Goal: Task Accomplishment & Management: Manage account settings

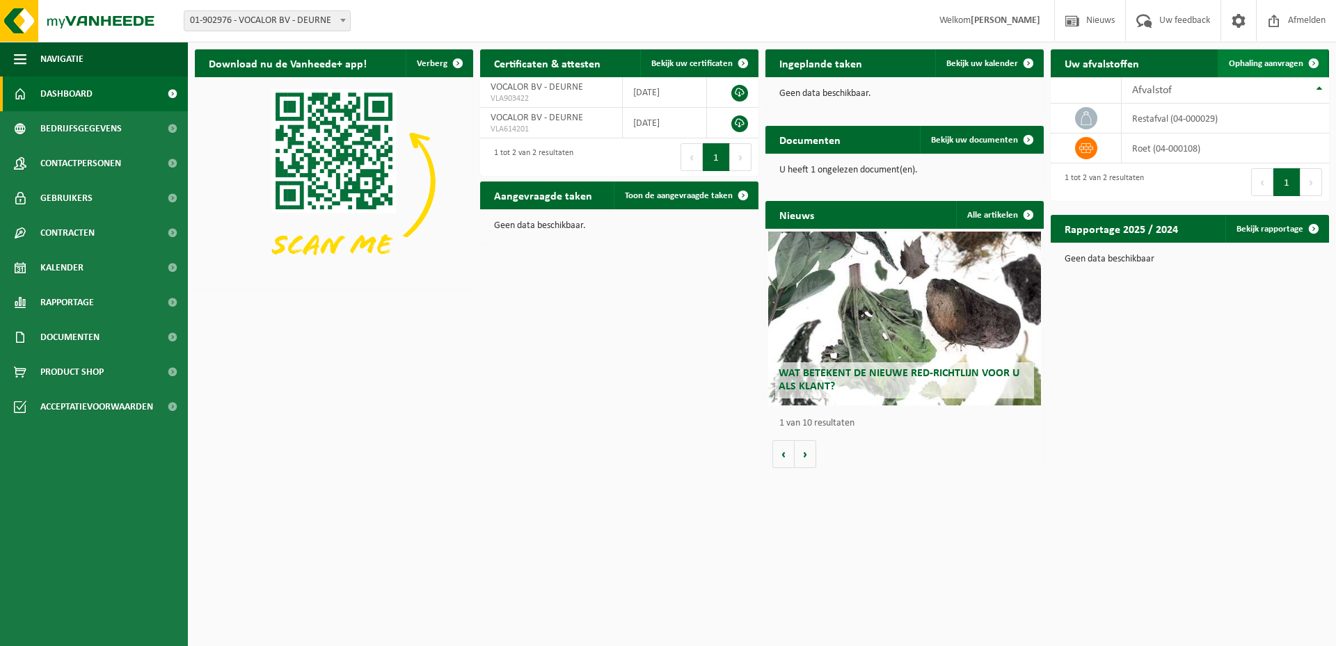
click at [1265, 62] on span "Ophaling aanvragen" at bounding box center [1265, 63] width 74 height 9
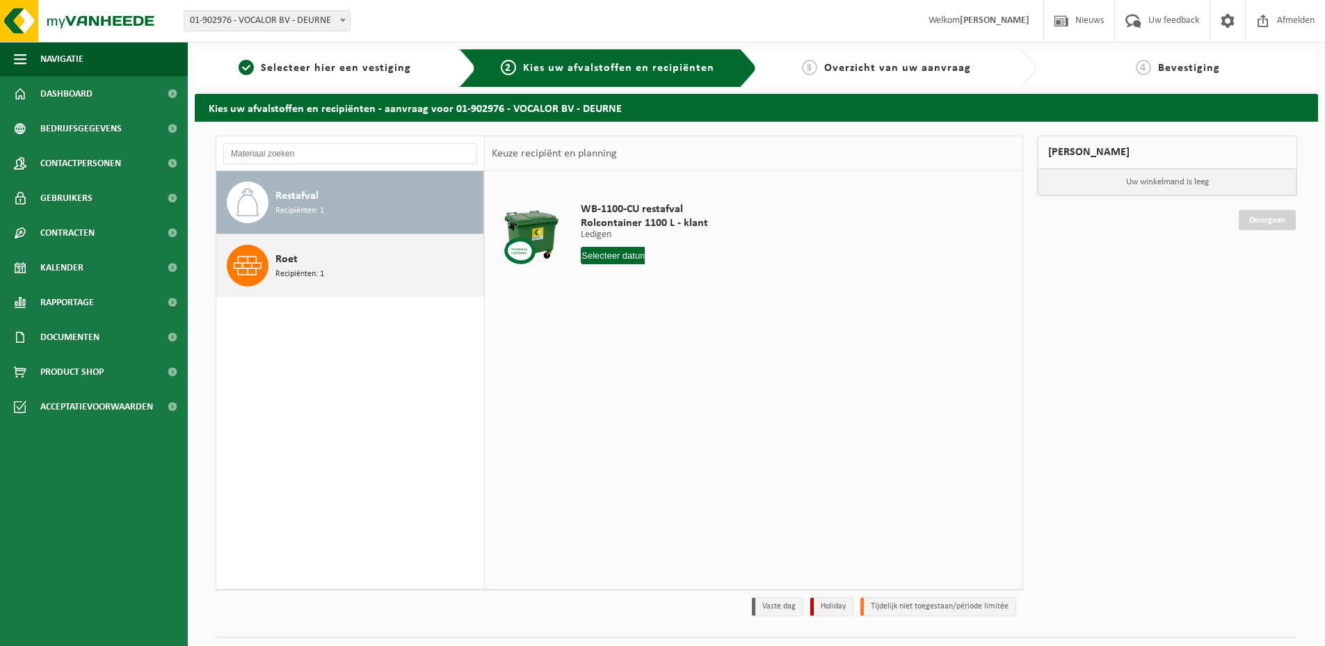
click at [385, 270] on div "Roet Recipiënten: 1" at bounding box center [377, 266] width 205 height 42
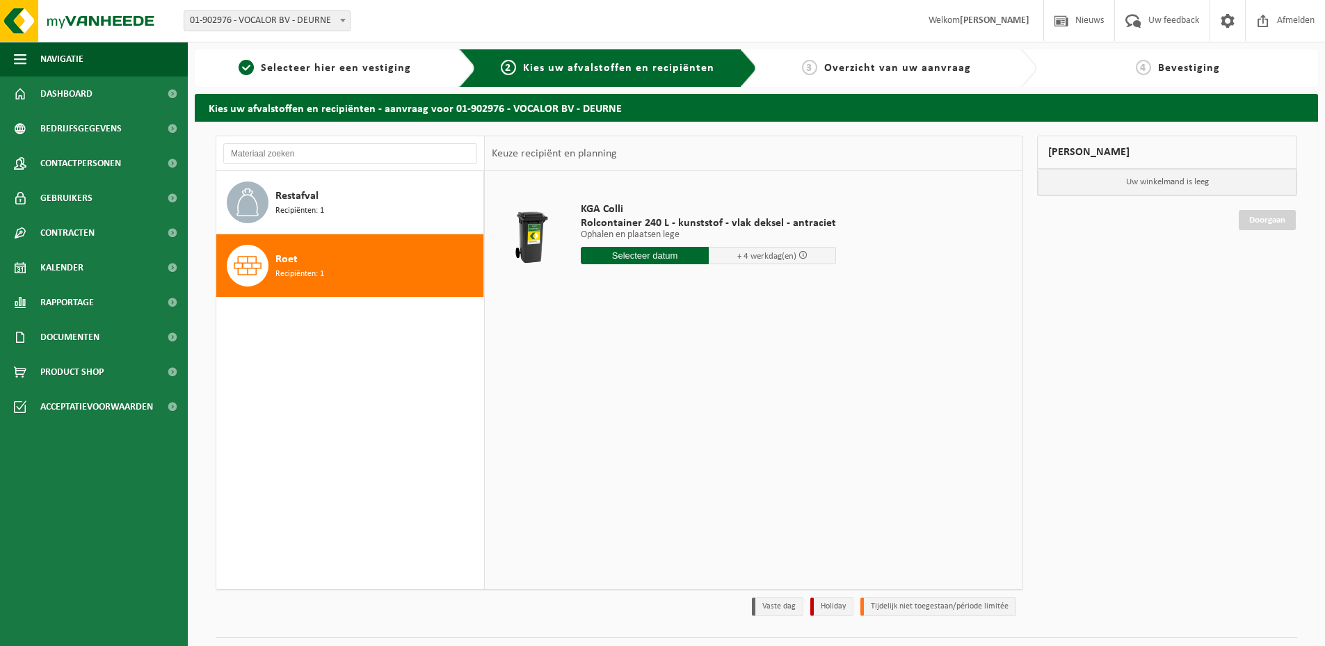
click at [783, 258] on span "+ 4 werkdag(en)" at bounding box center [766, 256] width 59 height 9
click at [631, 257] on input "text" at bounding box center [645, 255] width 128 height 17
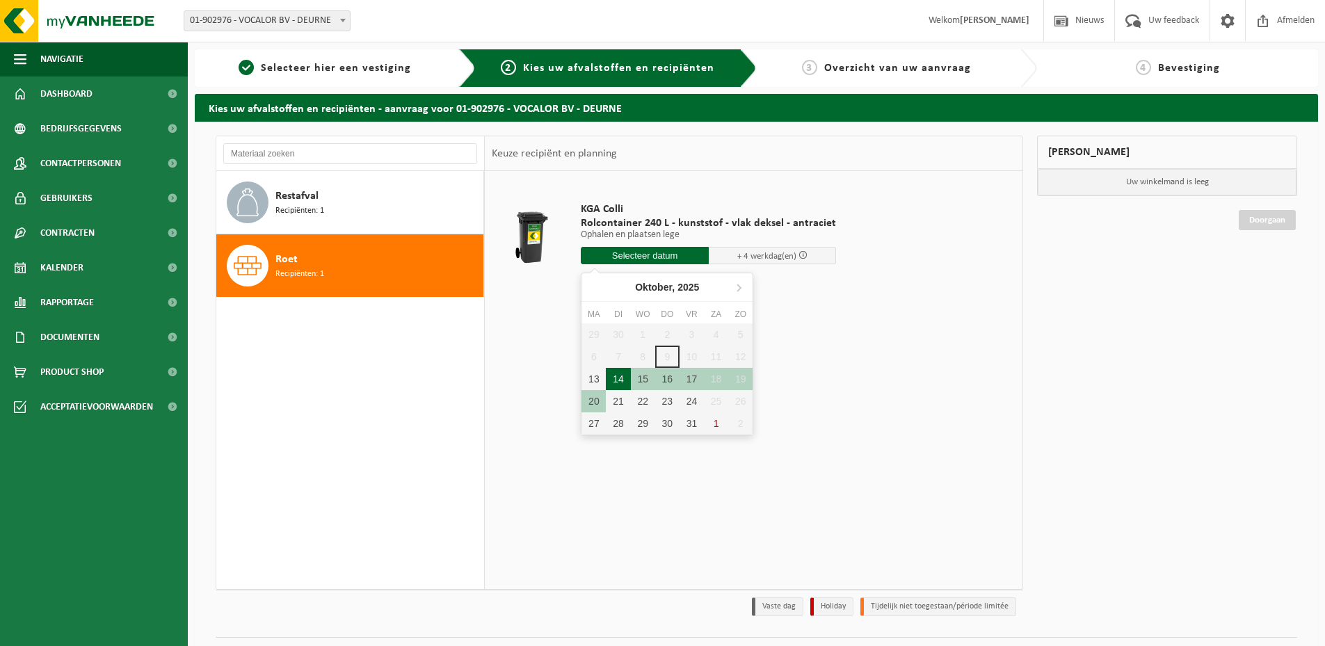
click at [619, 380] on div "14" at bounding box center [618, 379] width 24 height 22
type input "Van 2025-10-14"
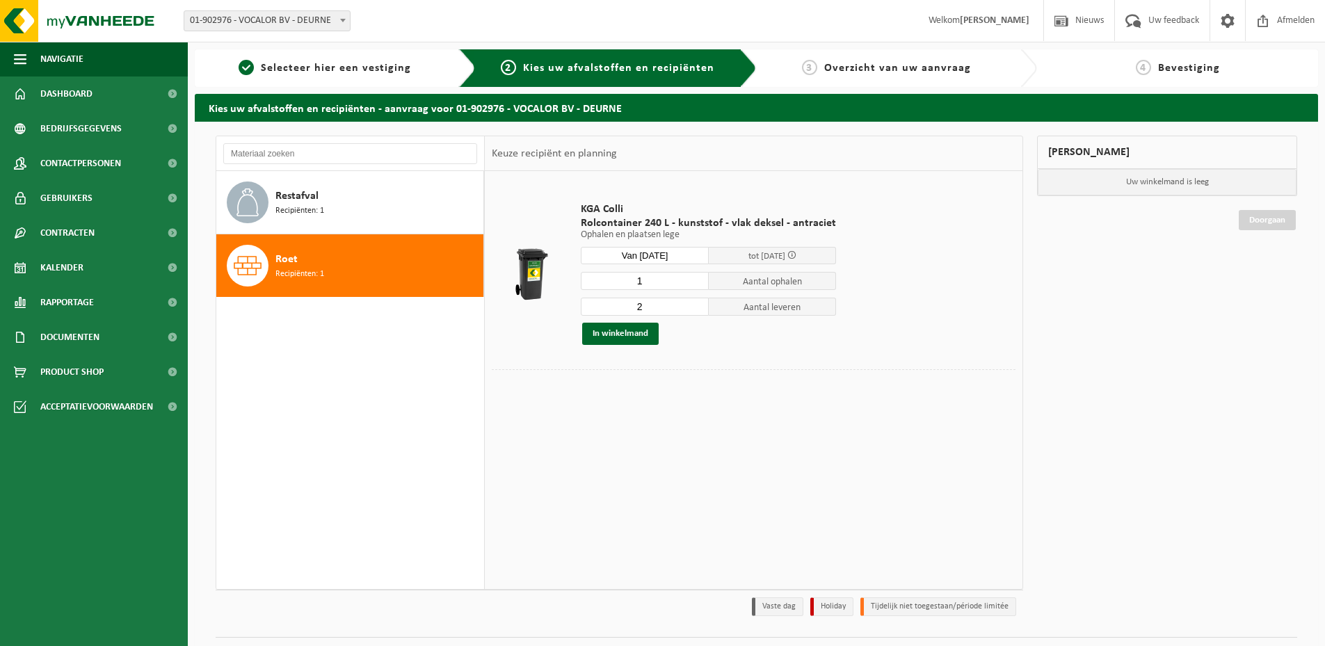
type input "1"
click at [693, 285] on input "1" at bounding box center [645, 281] width 128 height 18
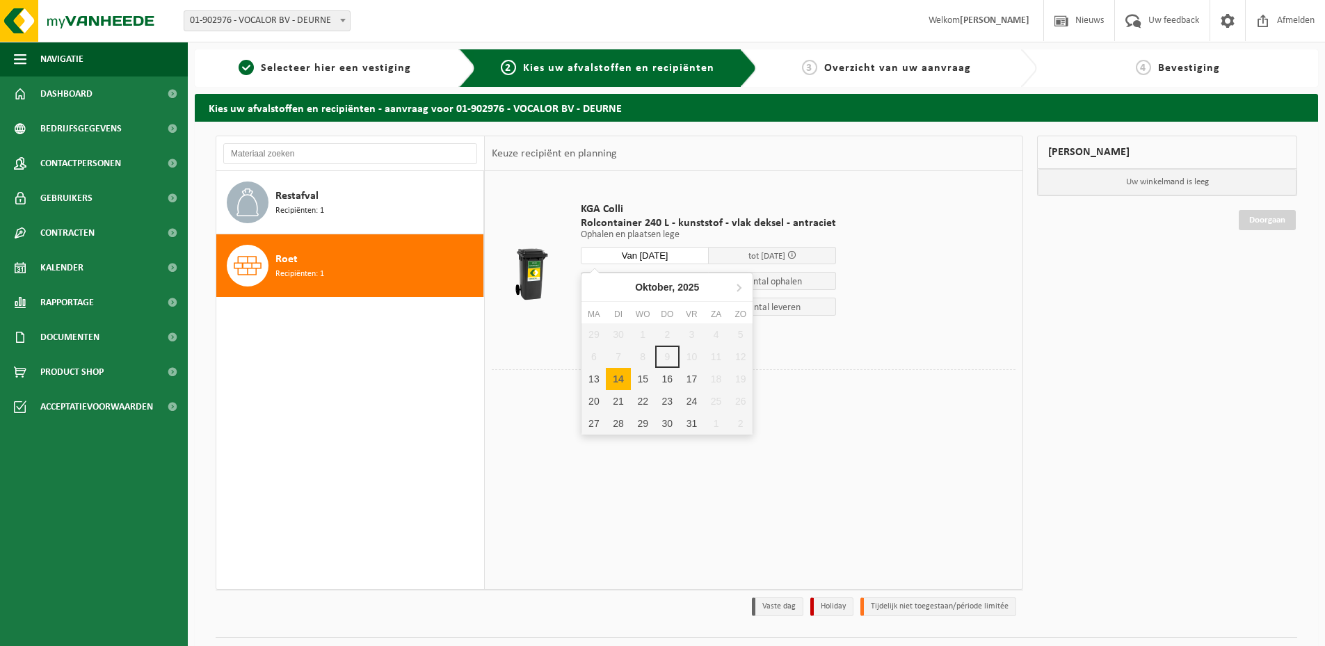
click at [659, 255] on input "Van 2025-10-14" at bounding box center [645, 255] width 128 height 17
click at [604, 373] on div "13" at bounding box center [594, 379] width 24 height 22
type input "Van 2025-10-13"
click at [678, 253] on input "Van 2025-10-13" at bounding box center [645, 255] width 128 height 17
click at [659, 255] on input "Van 2025-10-13" at bounding box center [645, 255] width 128 height 17
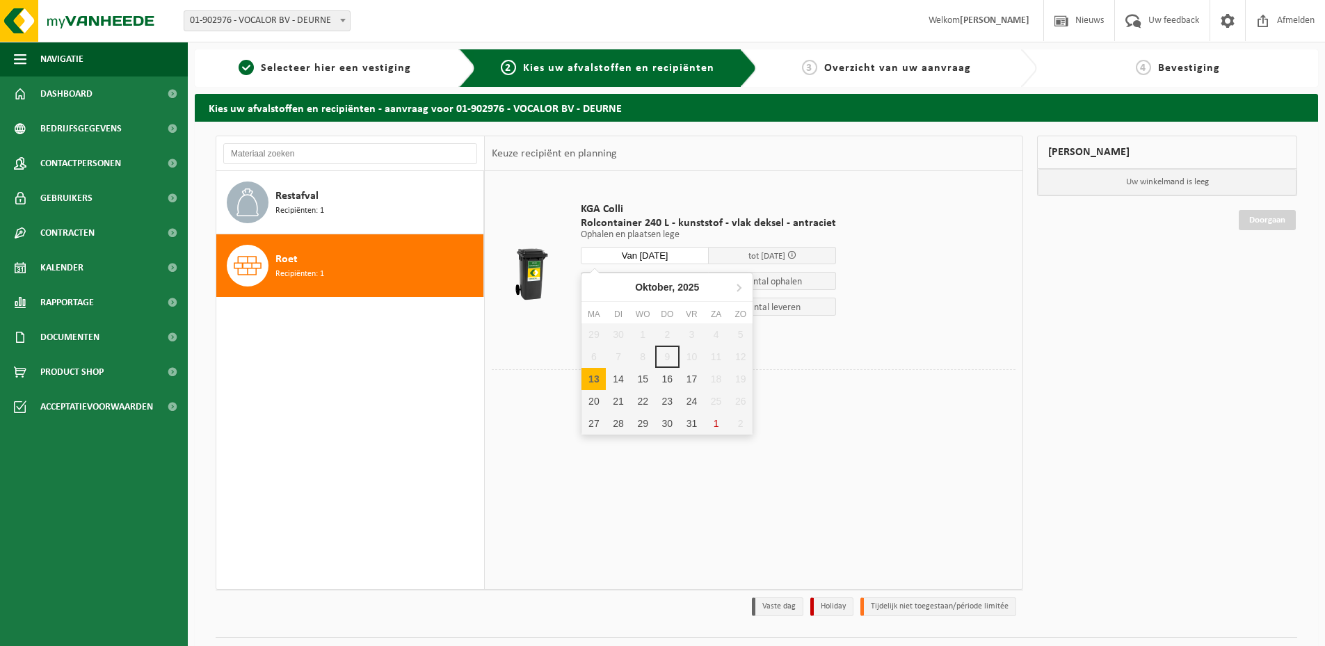
click at [812, 458] on div "KGA Colli Rolcontainer 240 L - kunststof - vlak deksel - antraciet Ophalen en p…" at bounding box center [754, 379] width 538 height 417
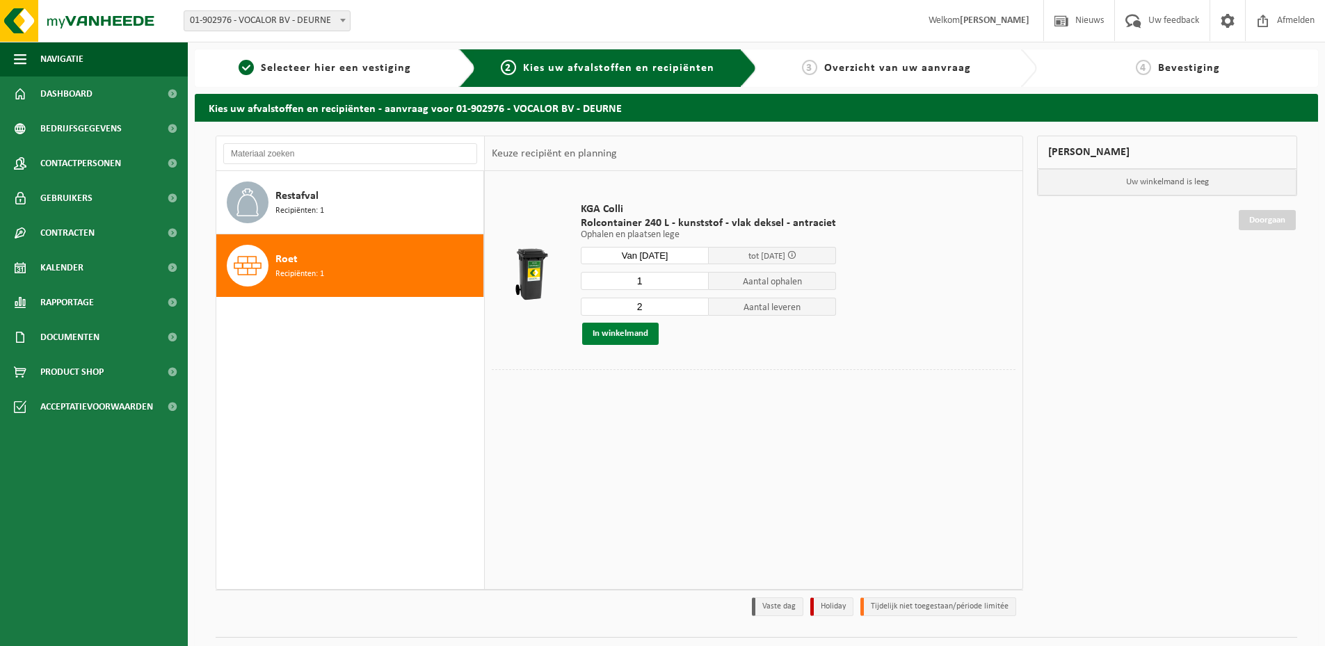
click at [614, 330] on button "In winkelmand" at bounding box center [620, 334] width 77 height 22
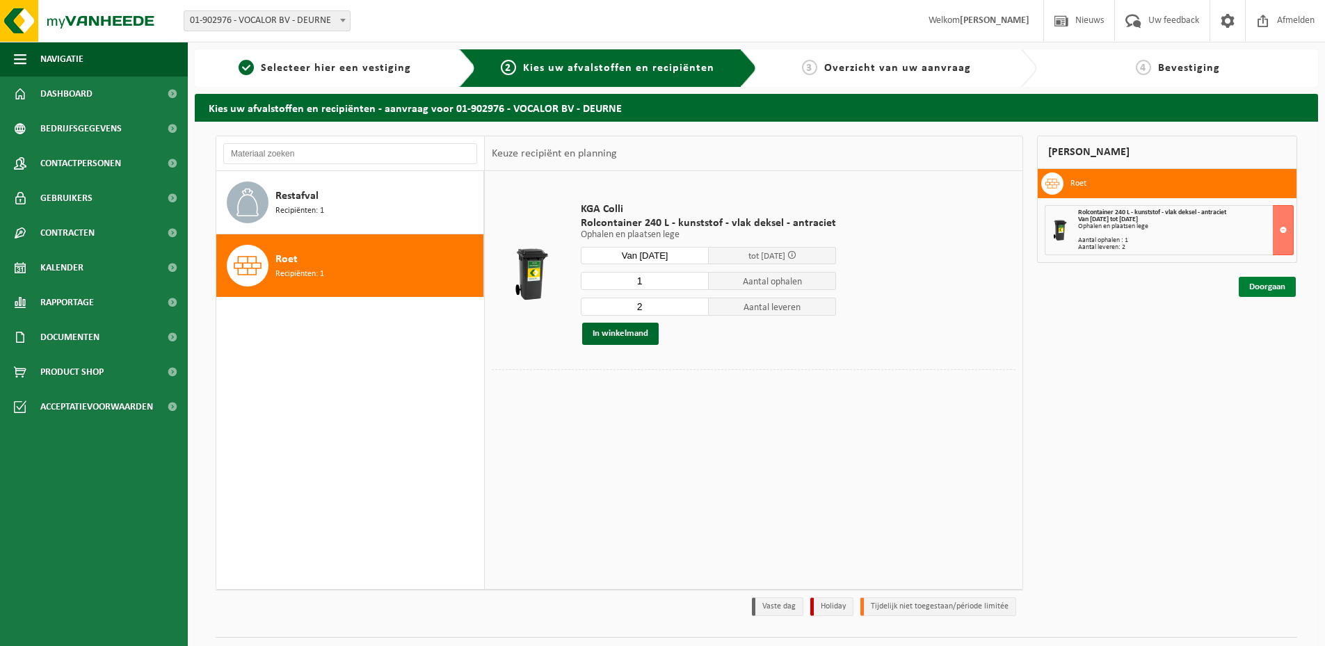
click at [1253, 285] on link "Doorgaan" at bounding box center [1267, 287] width 57 height 20
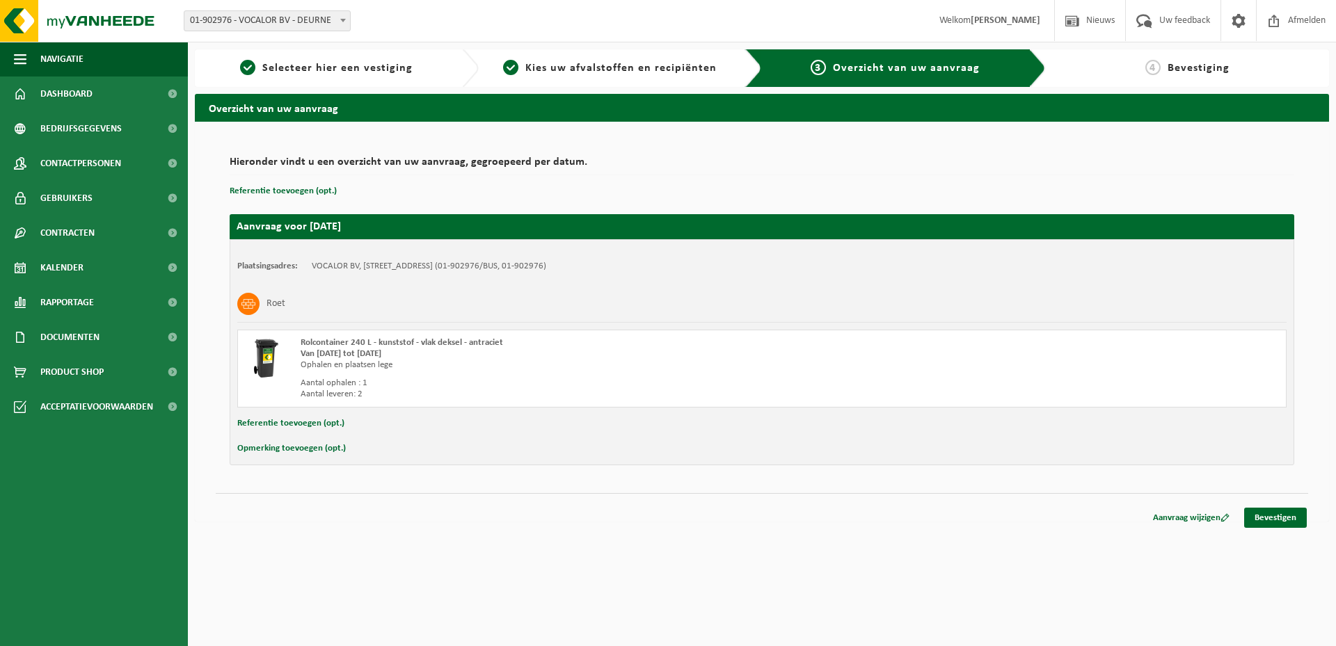
click at [282, 422] on button "Referentie toevoegen (opt.)" at bounding box center [290, 424] width 107 height 18
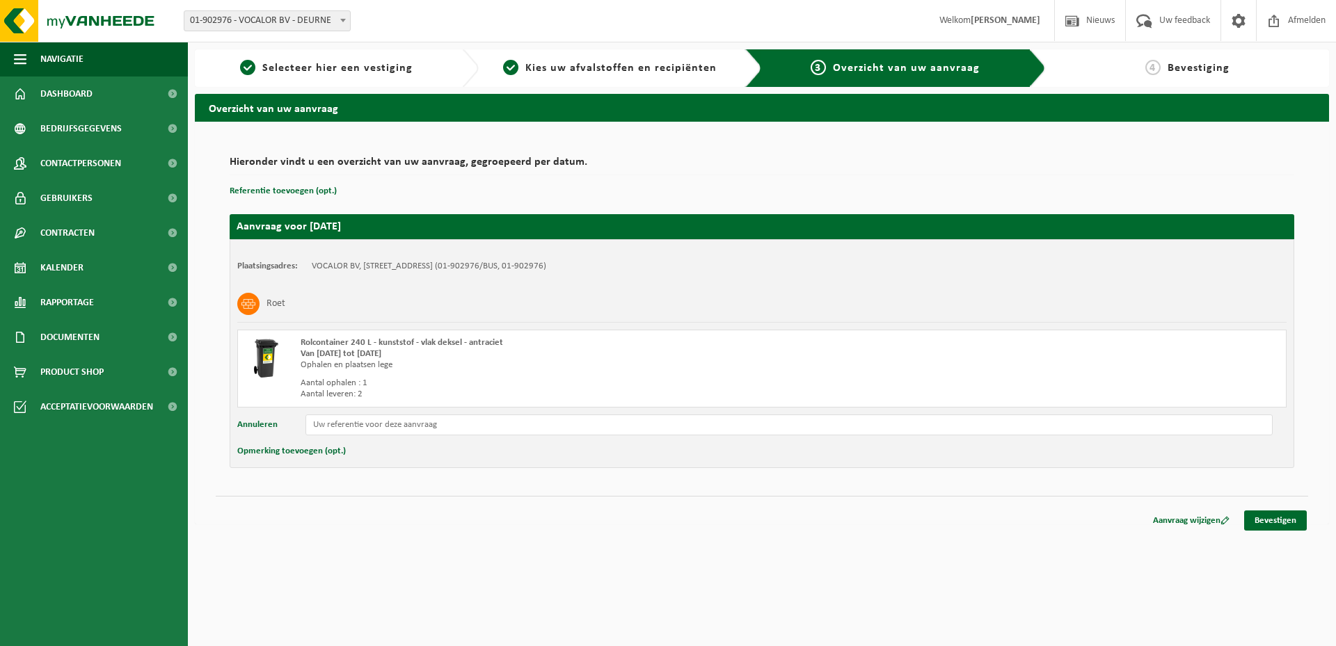
click at [279, 449] on button "Opmerking toevoegen (opt.)" at bounding box center [291, 451] width 109 height 18
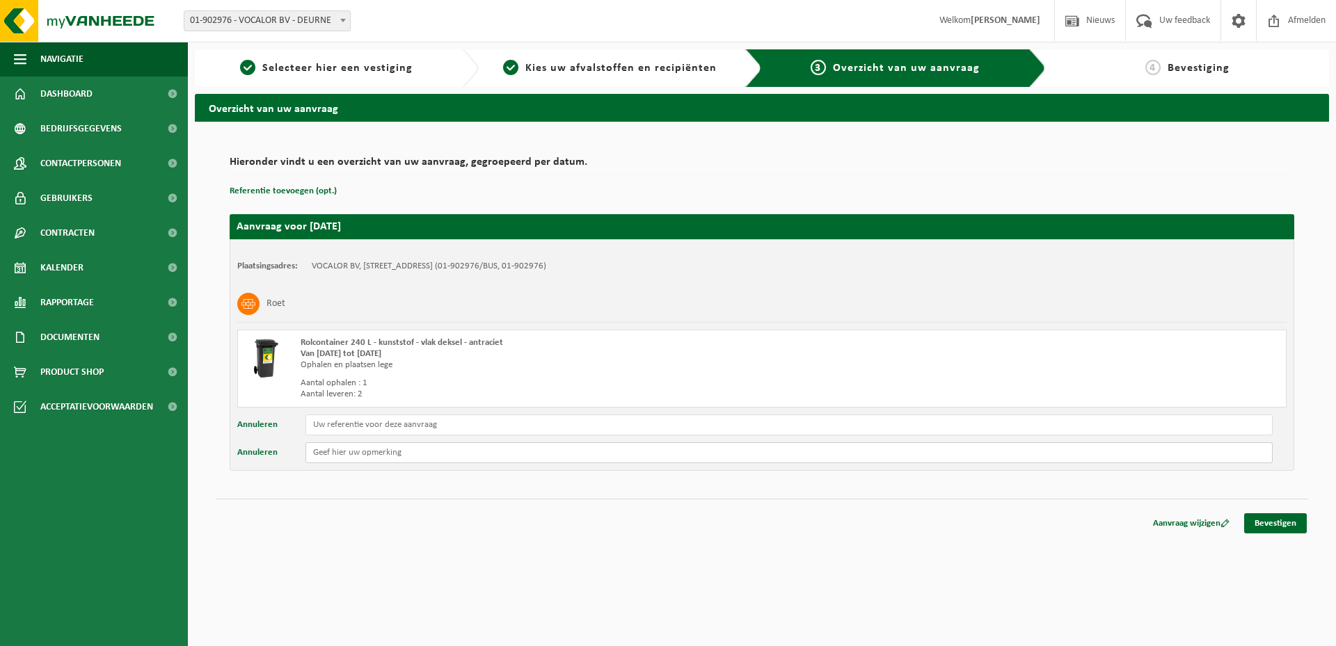
click at [337, 453] on input "text" at bounding box center [788, 452] width 967 height 21
type input "gelieve me 24 uur op voorhand te bellen op 0497 57 69 06 // Vanheede heeft nog …"
click at [1276, 524] on link "Bevestigen" at bounding box center [1275, 523] width 63 height 20
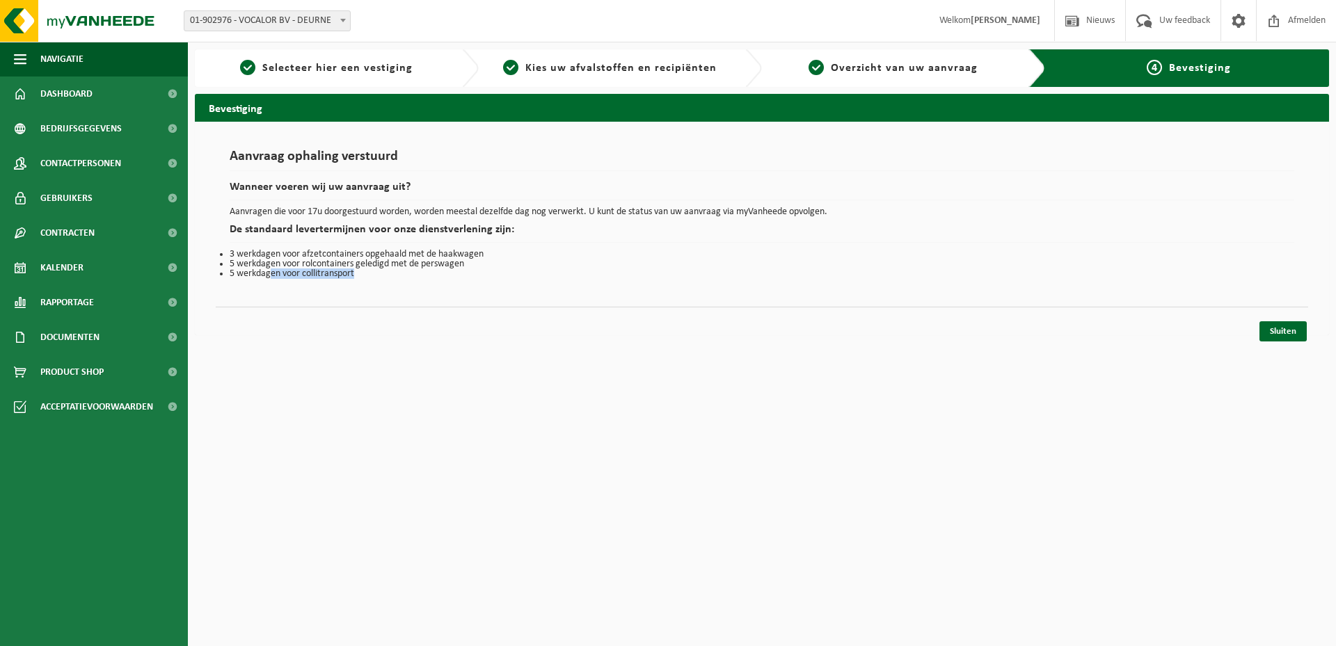
drag, startPoint x: 271, startPoint y: 276, endPoint x: 392, endPoint y: 275, distance: 120.3
click at [392, 275] on li "5 werkdagen voor collitransport" at bounding box center [762, 274] width 1064 height 10
click at [1288, 342] on div "Bevestiging Aanvraag ophaling verstuurd Wanneer voeren wij uw aanvraag uit? Aan…" at bounding box center [762, 218] width 1148 height 248
click at [1288, 338] on link "Sluiten" at bounding box center [1282, 331] width 47 height 20
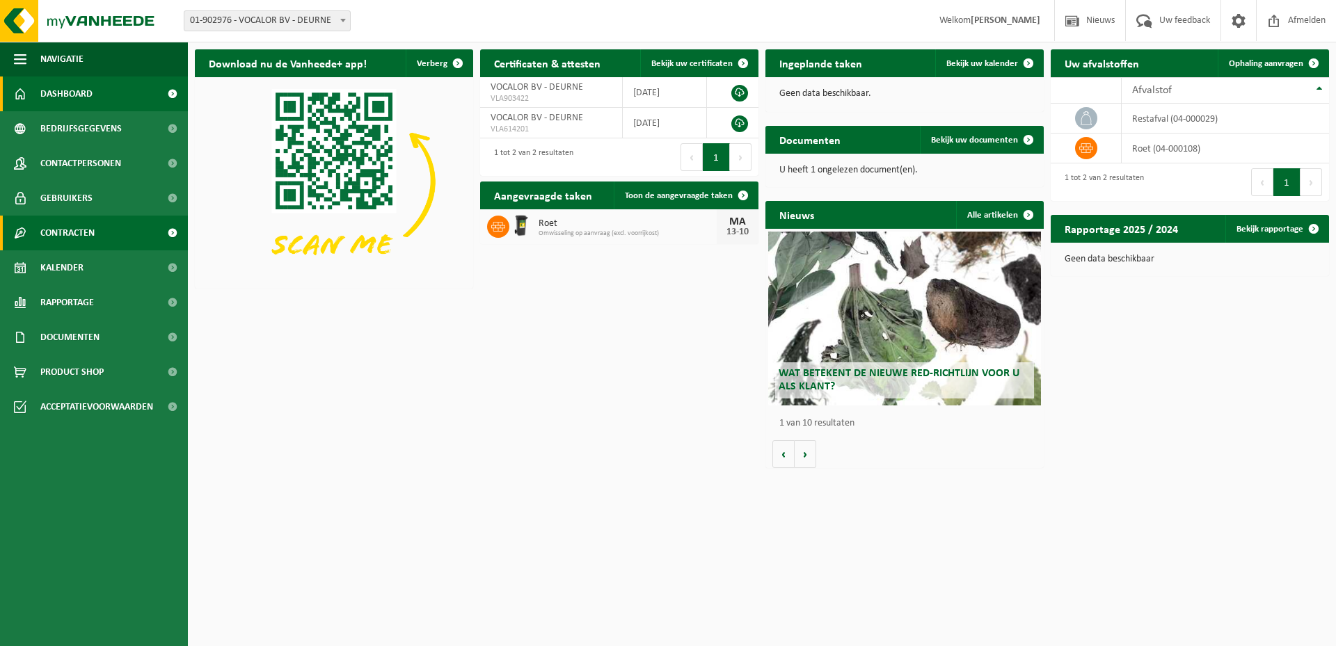
click at [53, 240] on span "Contracten" at bounding box center [67, 233] width 54 height 35
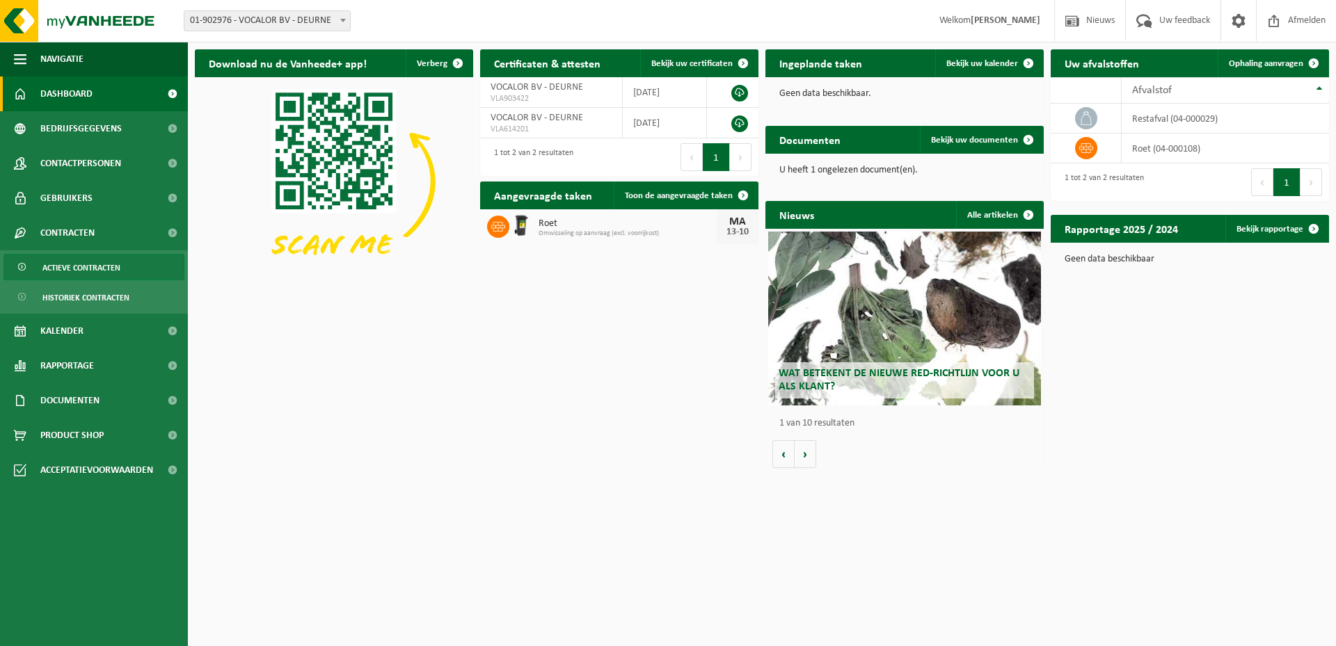
click at [56, 259] on span "Actieve contracten" at bounding box center [81, 268] width 78 height 26
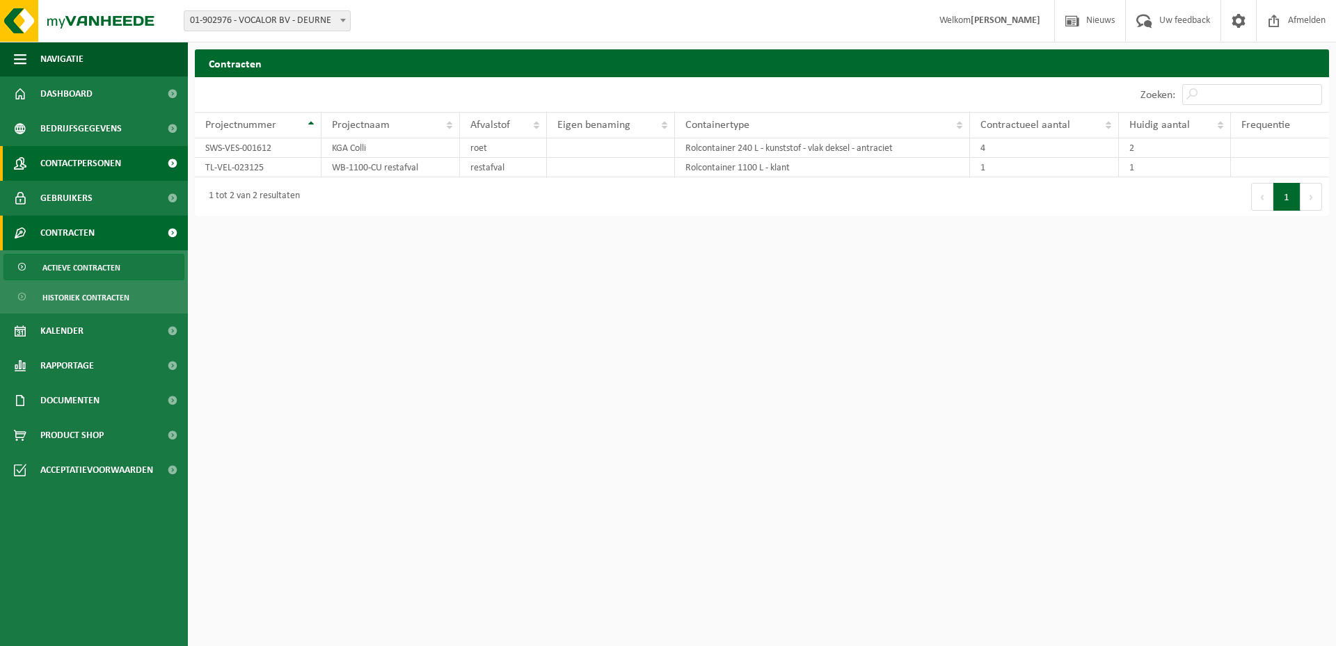
click at [106, 158] on span "Contactpersonen" at bounding box center [80, 163] width 81 height 35
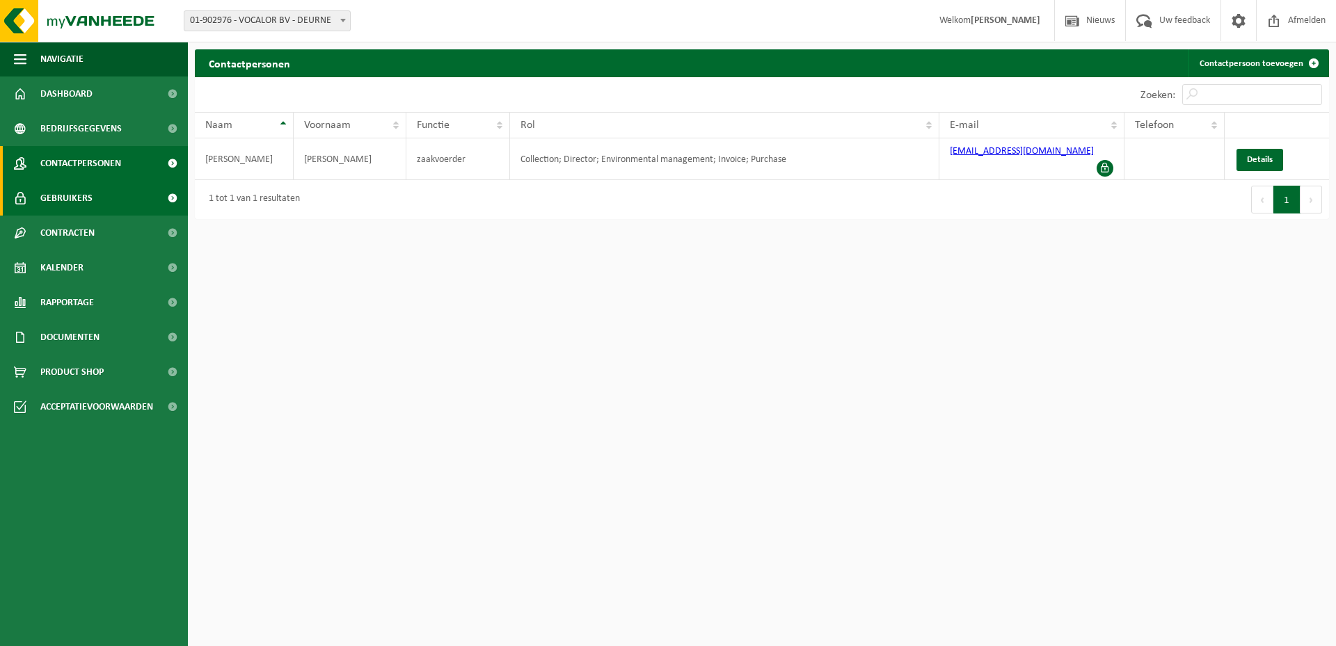
click at [56, 198] on span "Gebruikers" at bounding box center [66, 198] width 52 height 35
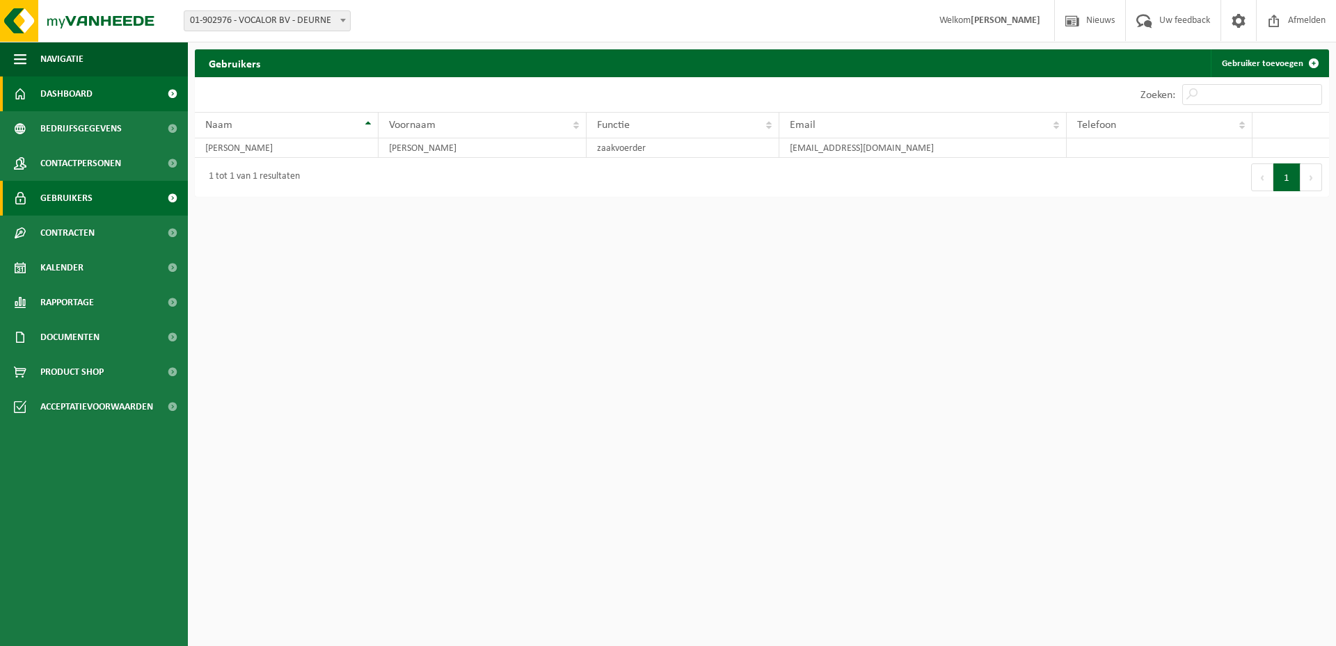
click at [70, 96] on span "Dashboard" at bounding box center [66, 94] width 52 height 35
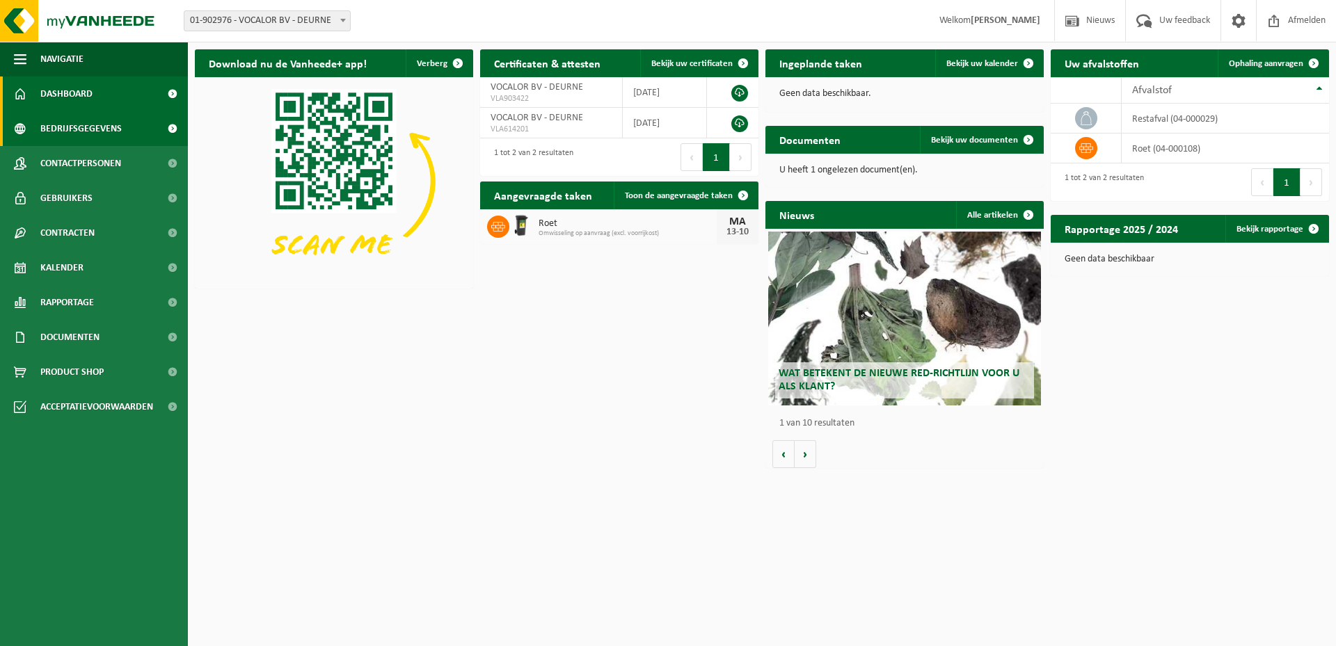
click at [59, 131] on span "Bedrijfsgegevens" at bounding box center [80, 128] width 81 height 35
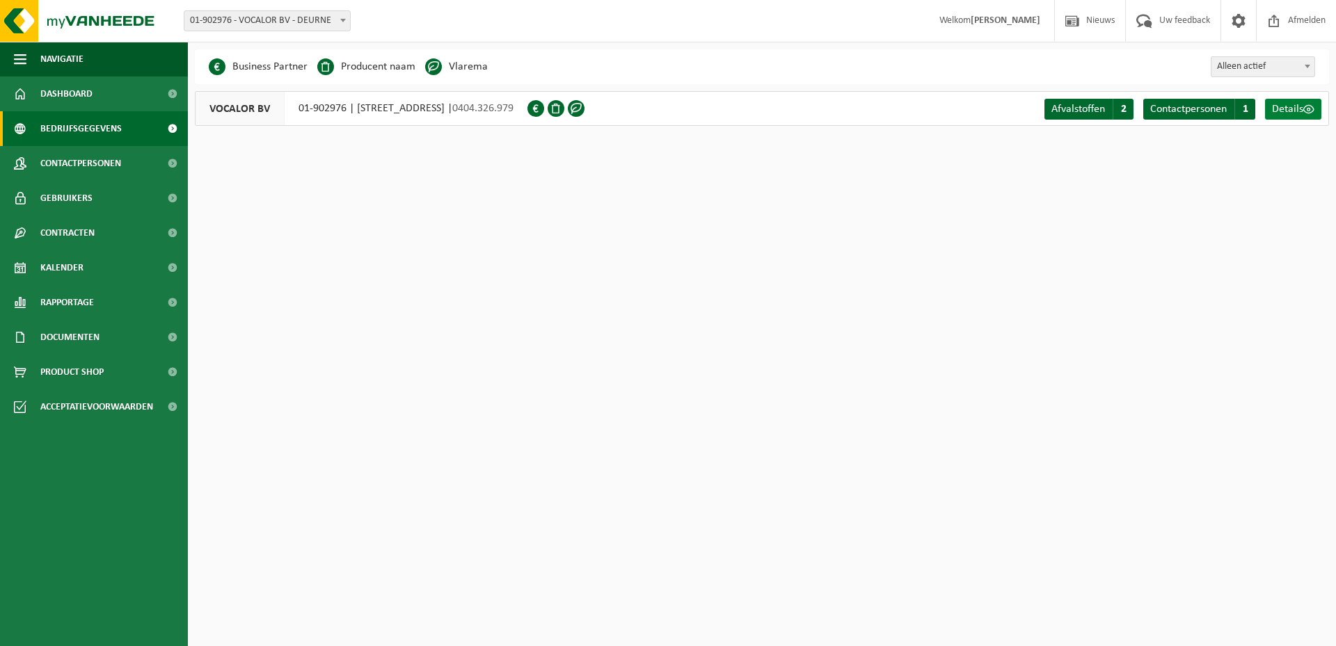
click at [1273, 105] on span "Details" at bounding box center [1287, 109] width 31 height 11
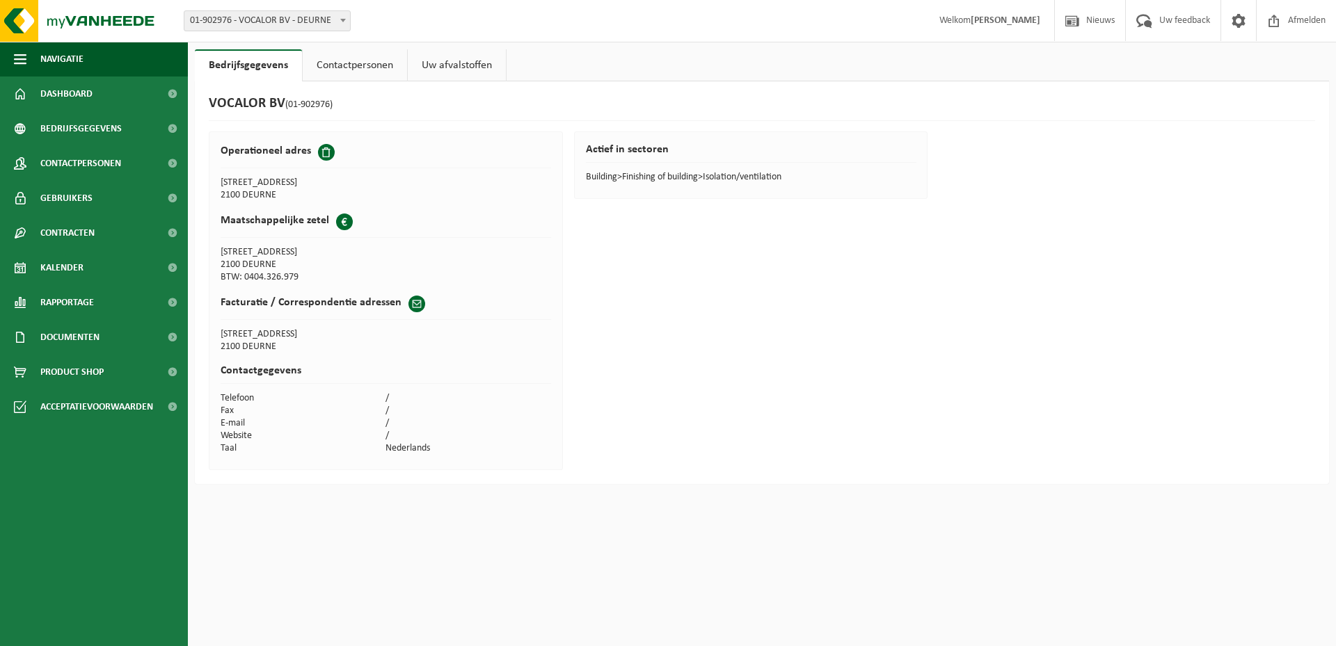
click at [465, 68] on link "Uw afvalstoffen" at bounding box center [457, 65] width 98 height 32
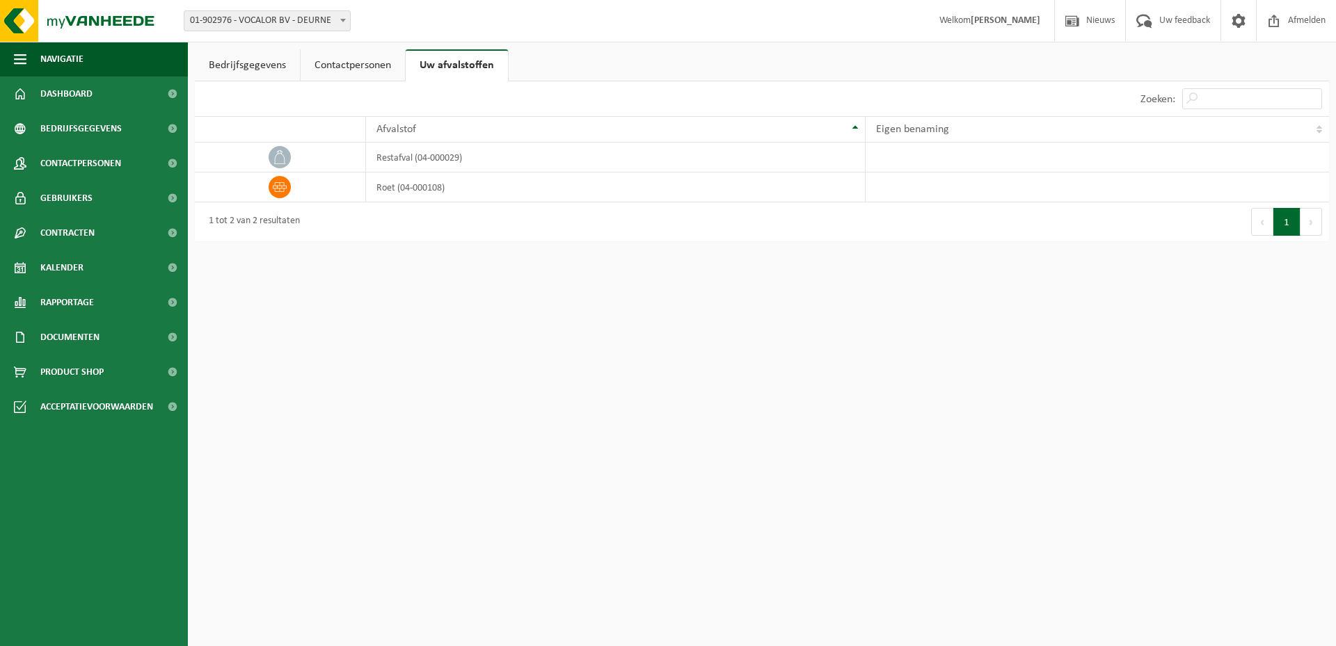
click at [359, 63] on link "Contactpersonen" at bounding box center [353, 65] width 104 height 32
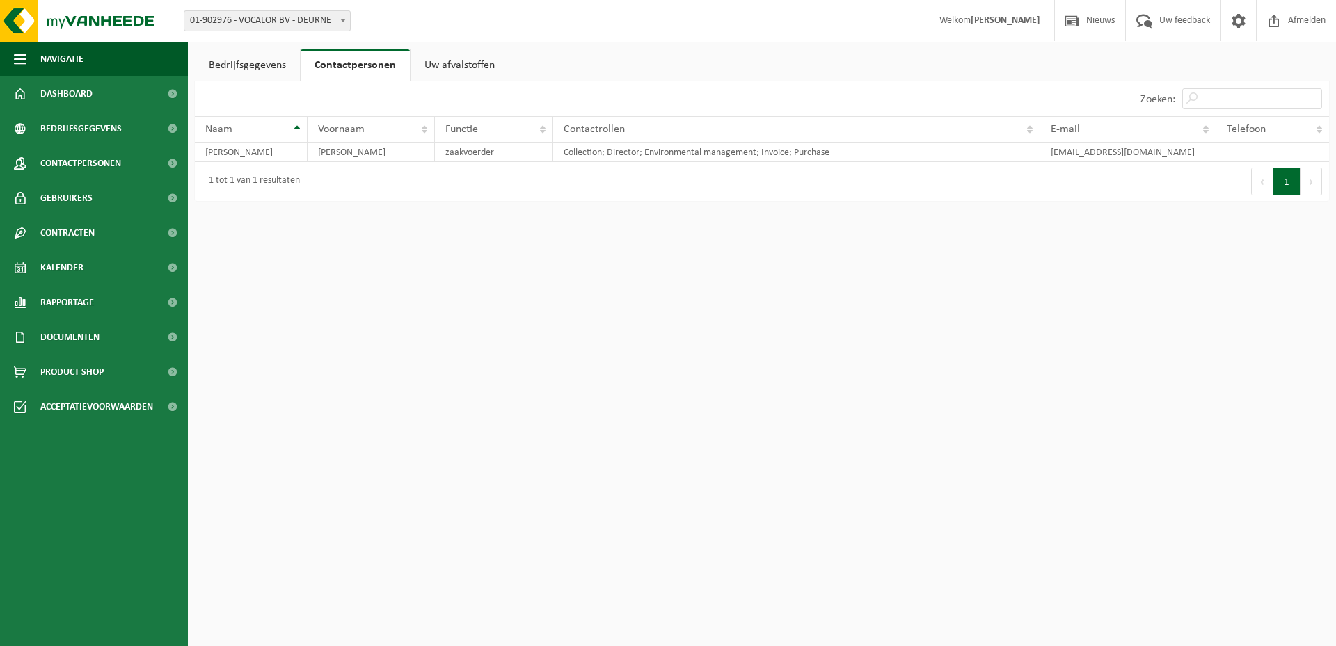
click at [239, 63] on link "Bedrijfsgegevens" at bounding box center [247, 65] width 105 height 32
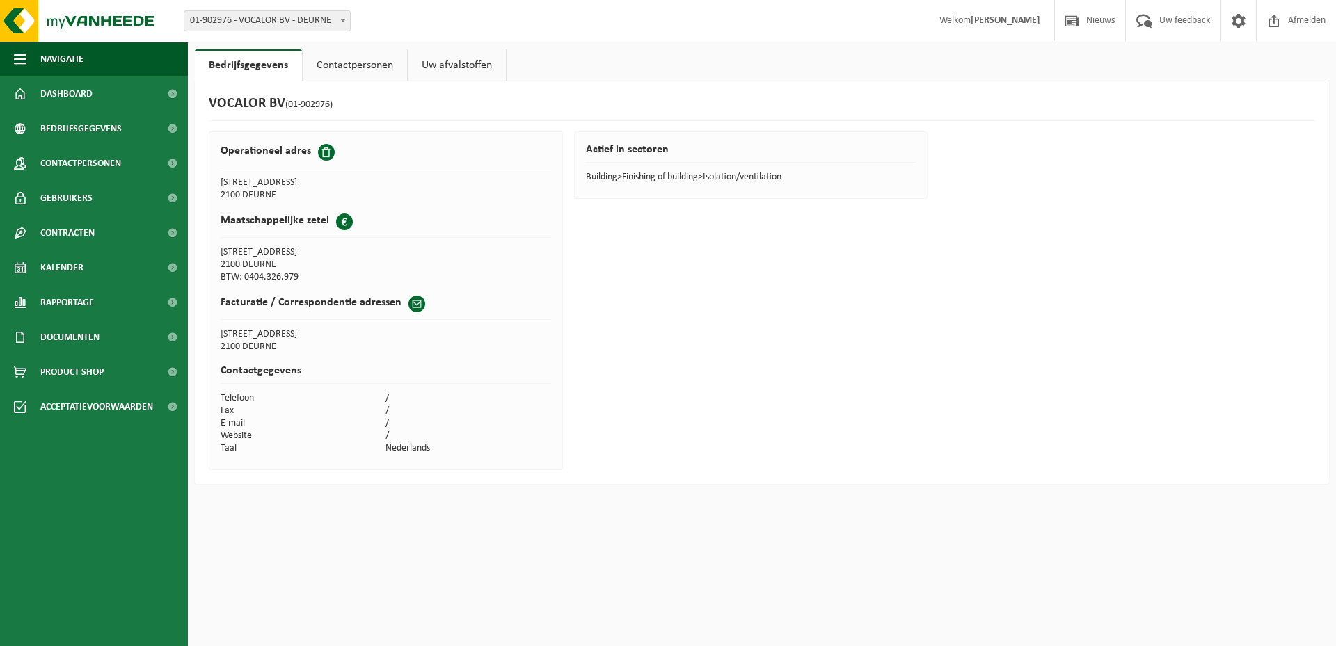
click at [319, 151] on span at bounding box center [326, 152] width 17 height 17
click at [112, 128] on span "Bedrijfsgegevens" at bounding box center [80, 128] width 81 height 35
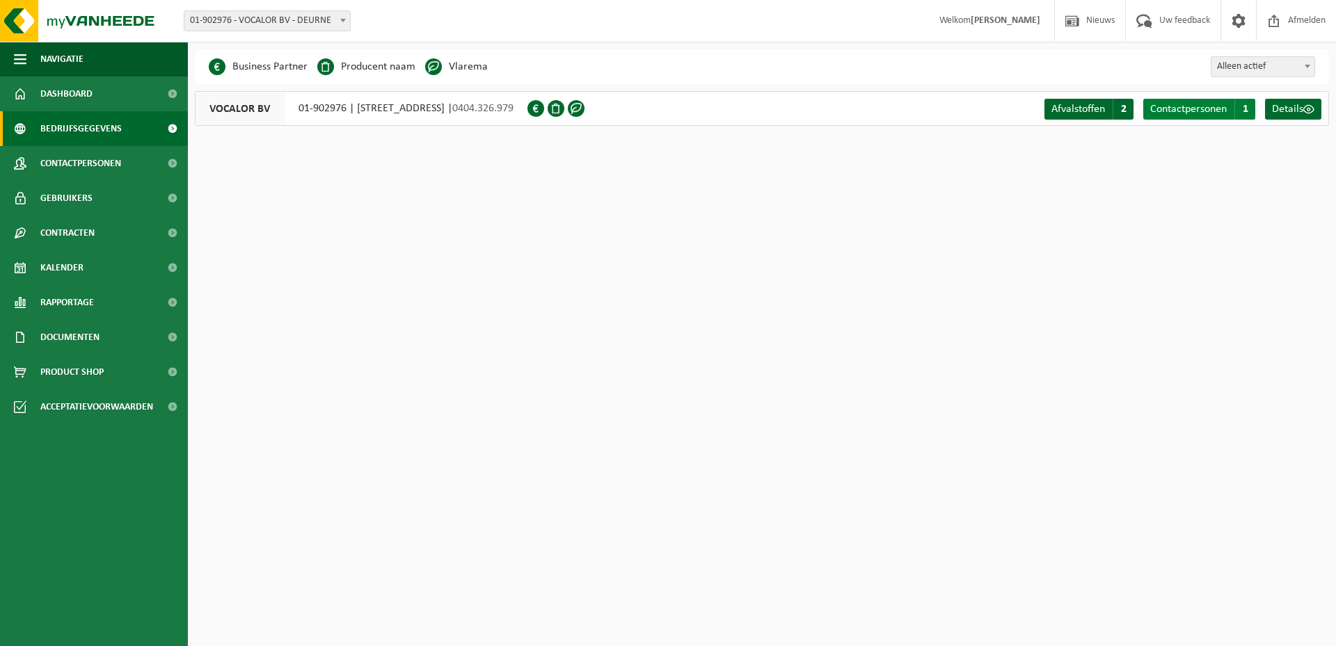
click at [1178, 107] on span "Contactpersonen" at bounding box center [1188, 109] width 77 height 11
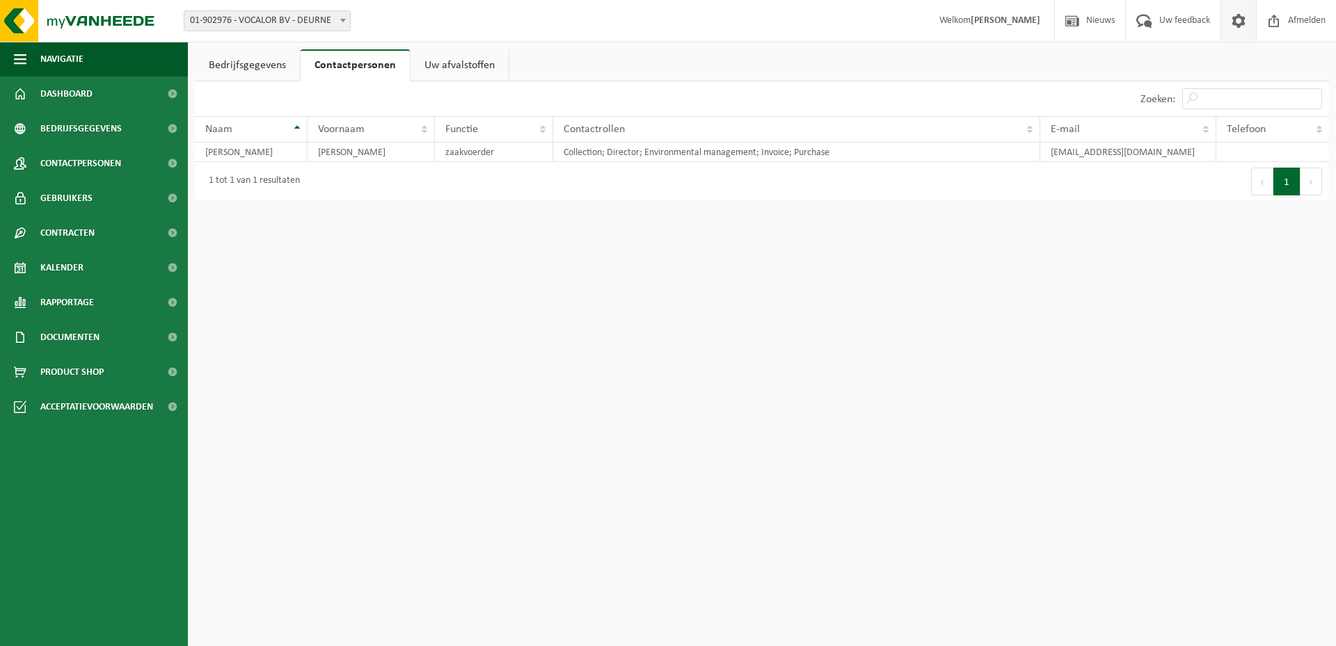
click at [1229, 22] on span at bounding box center [1238, 20] width 21 height 41
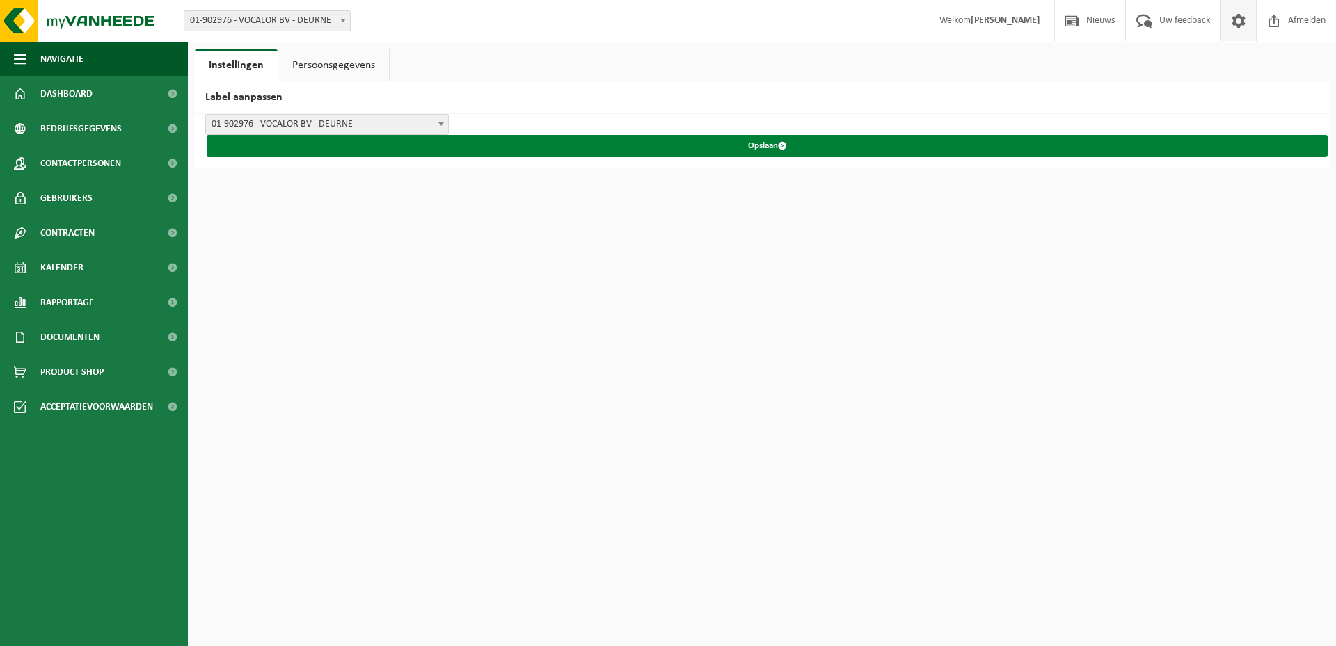
click at [767, 147] on button "Opslaan" at bounding box center [767, 146] width 1121 height 22
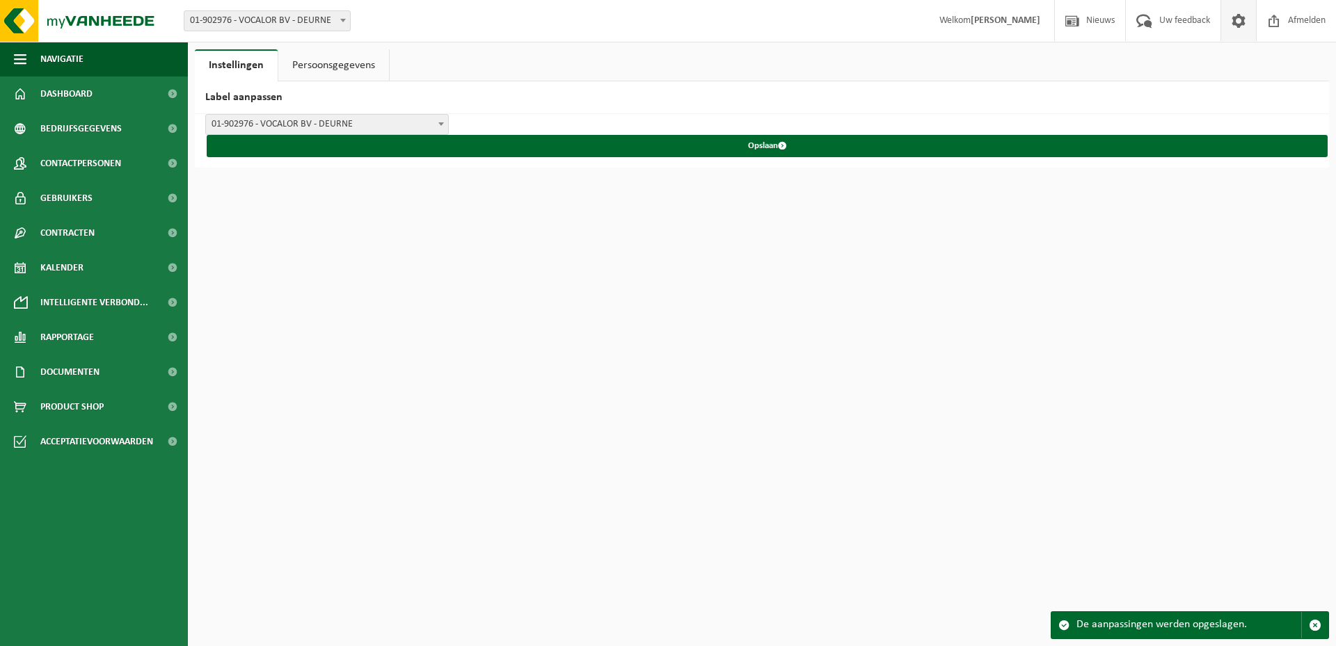
click at [359, 63] on link "Persoonsgegevens" at bounding box center [333, 65] width 111 height 32
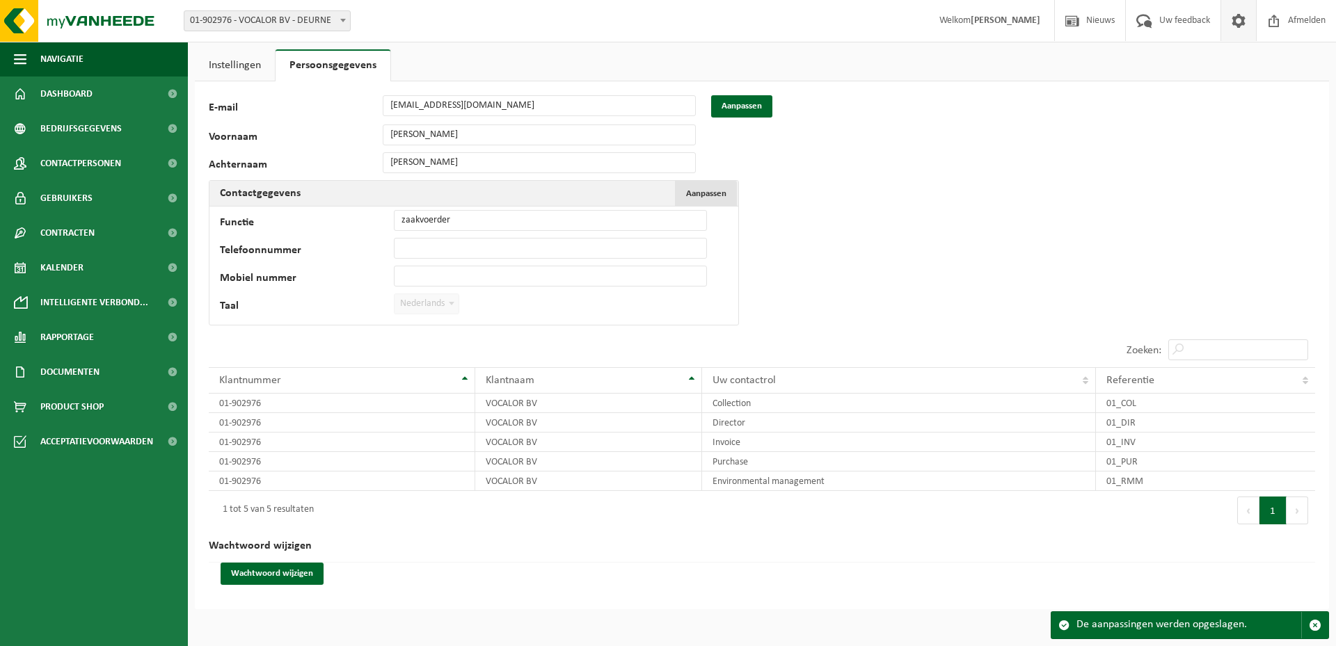
click at [693, 192] on span "Aanpassen" at bounding box center [706, 193] width 40 height 9
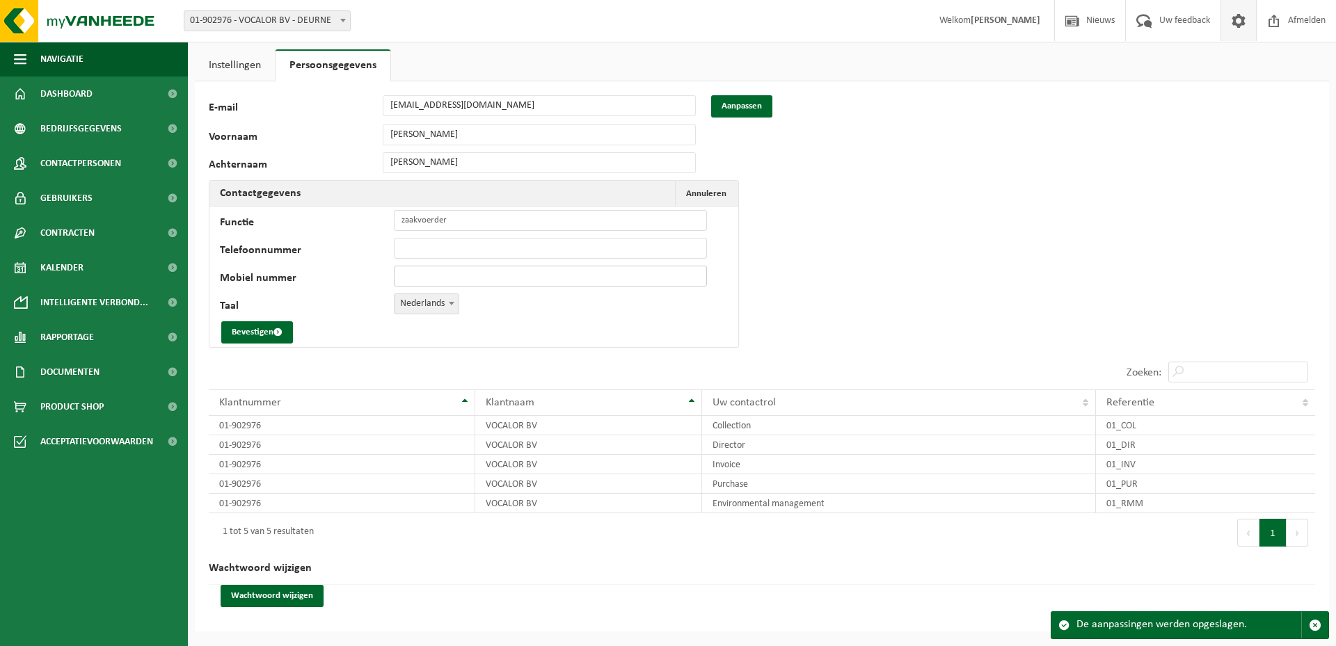
click at [427, 271] on input "Mobiel nummer" at bounding box center [550, 276] width 313 height 21
type input "+32 497 57 69 06"
click at [253, 329] on button "Bevestigen" at bounding box center [257, 332] width 72 height 22
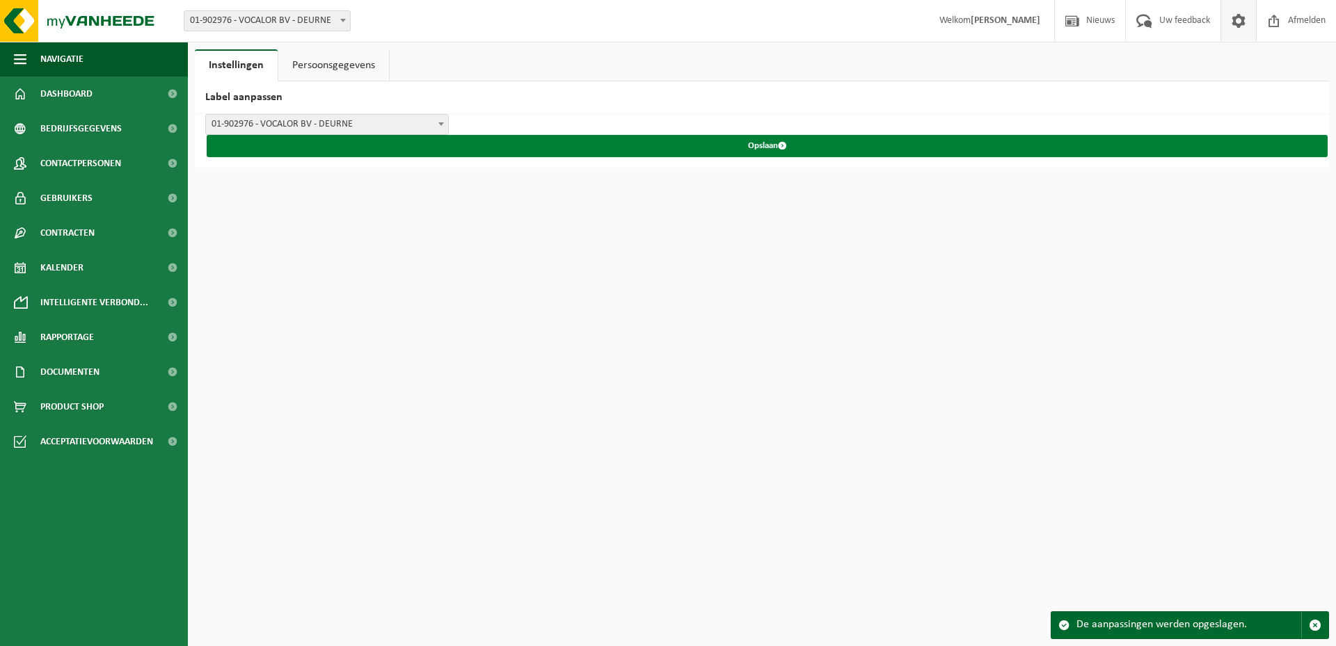
click at [769, 143] on button "Opslaan" at bounding box center [767, 146] width 1121 height 22
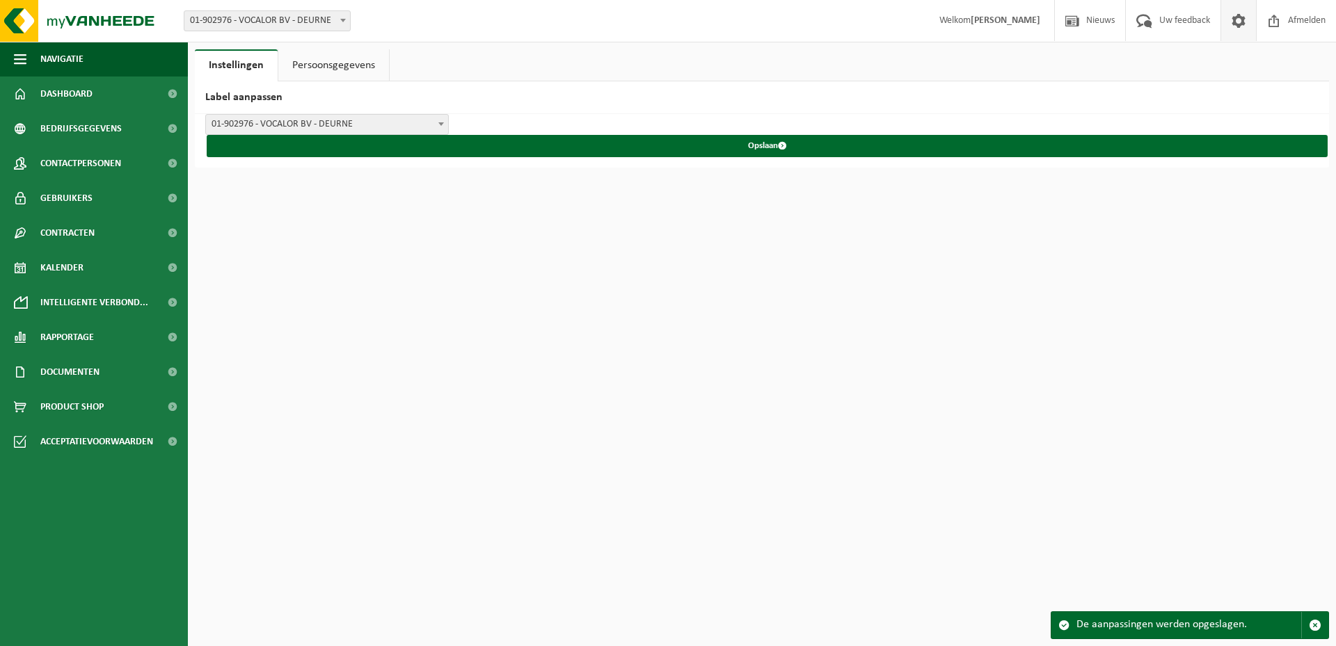
click at [314, 65] on link "Persoonsgegevens" at bounding box center [333, 65] width 111 height 32
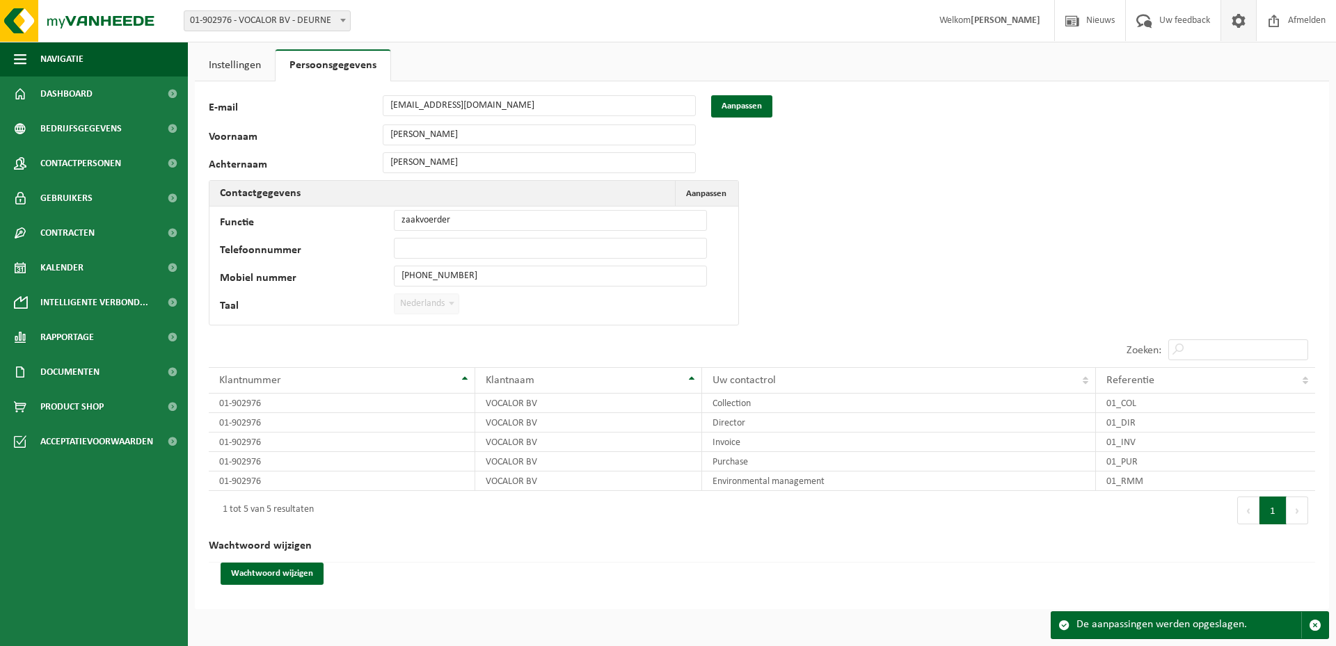
click at [229, 66] on link "Instellingen" at bounding box center [235, 65] width 80 height 32
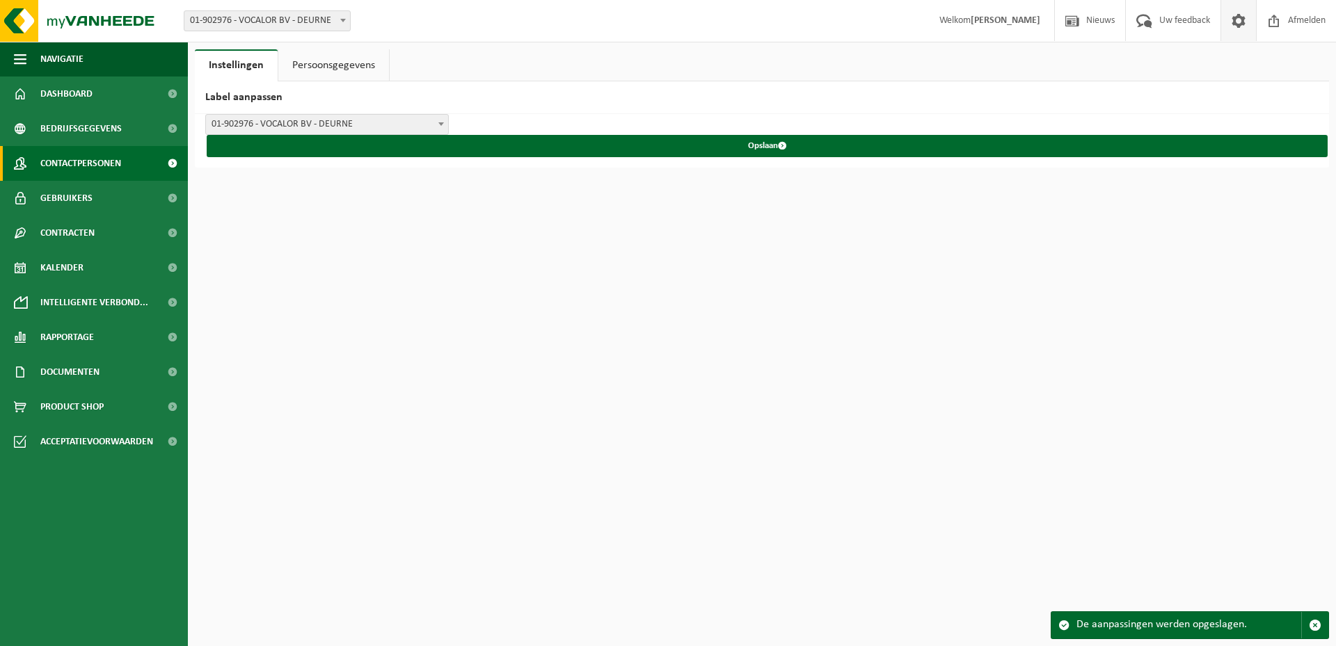
click at [99, 156] on span "Contactpersonen" at bounding box center [80, 163] width 81 height 35
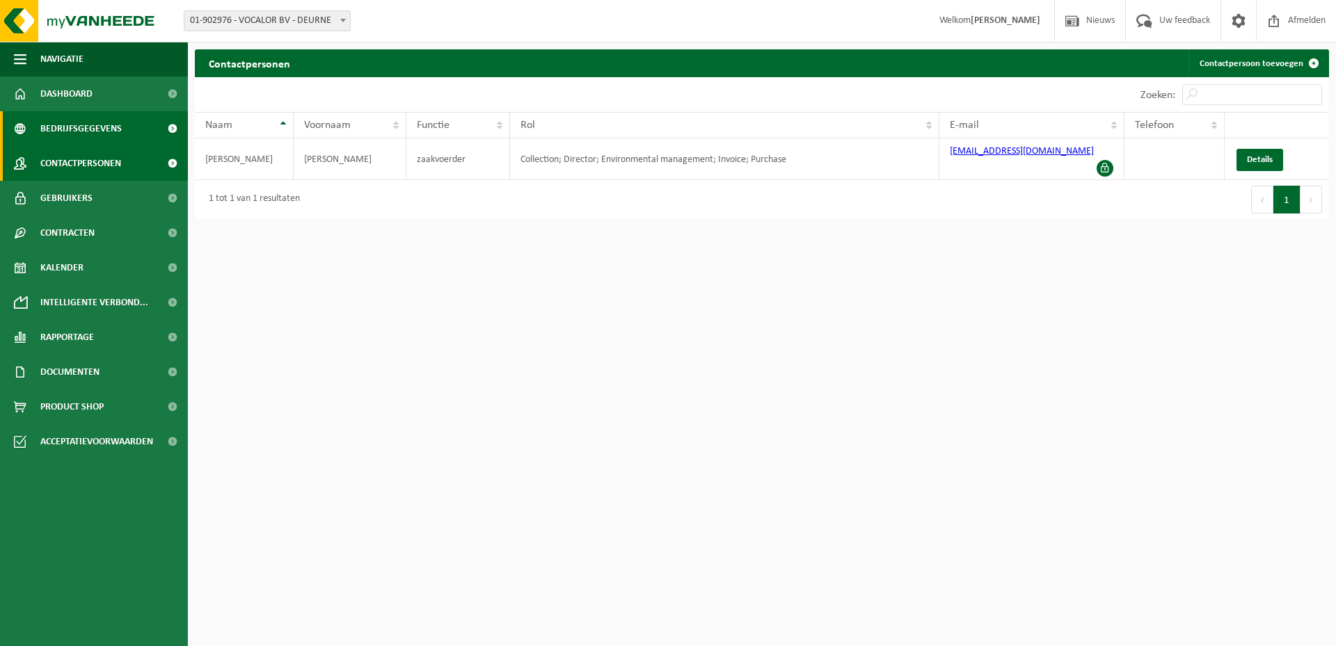
click at [93, 131] on span "Bedrijfsgegevens" at bounding box center [80, 128] width 81 height 35
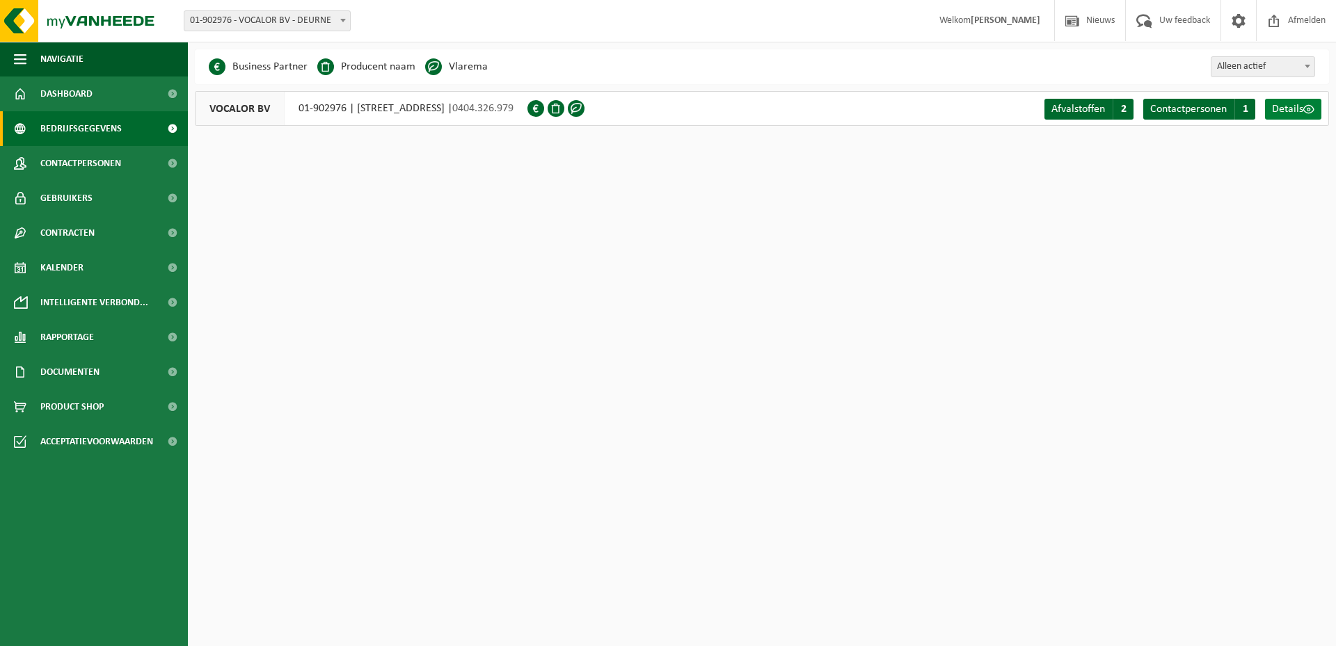
click at [1281, 108] on span "Details" at bounding box center [1287, 109] width 31 height 11
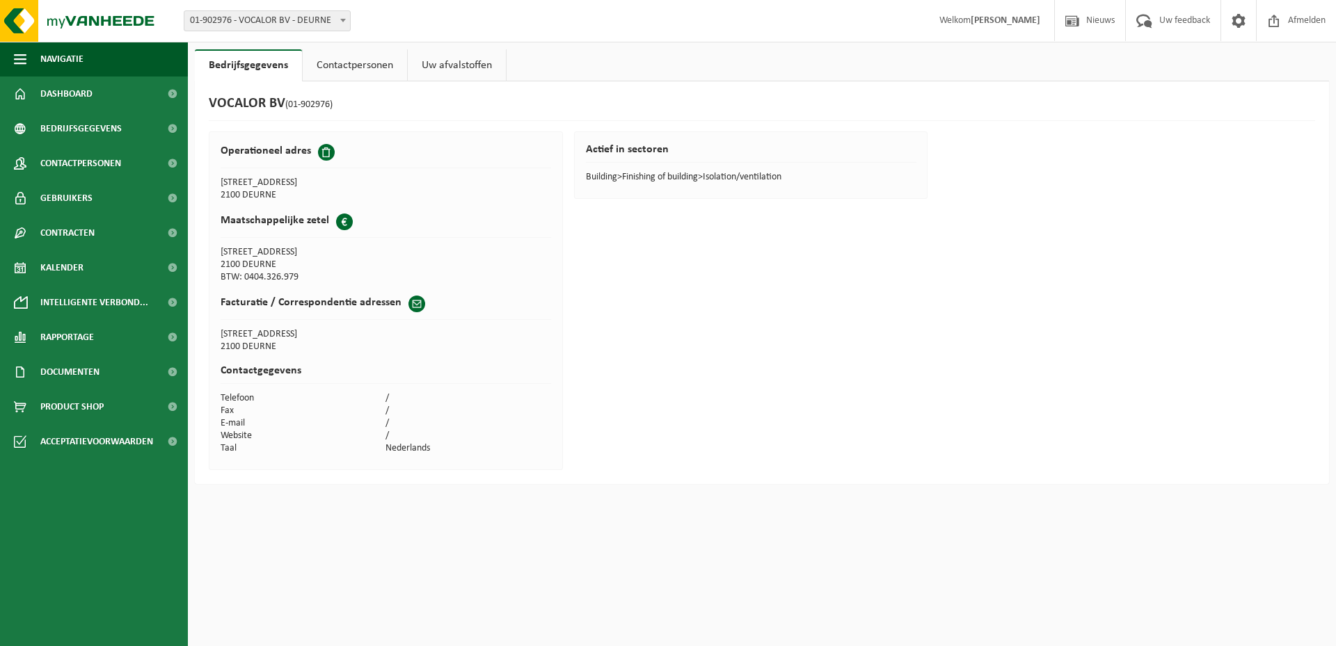
click at [362, 70] on link "Contactpersonen" at bounding box center [355, 65] width 104 height 32
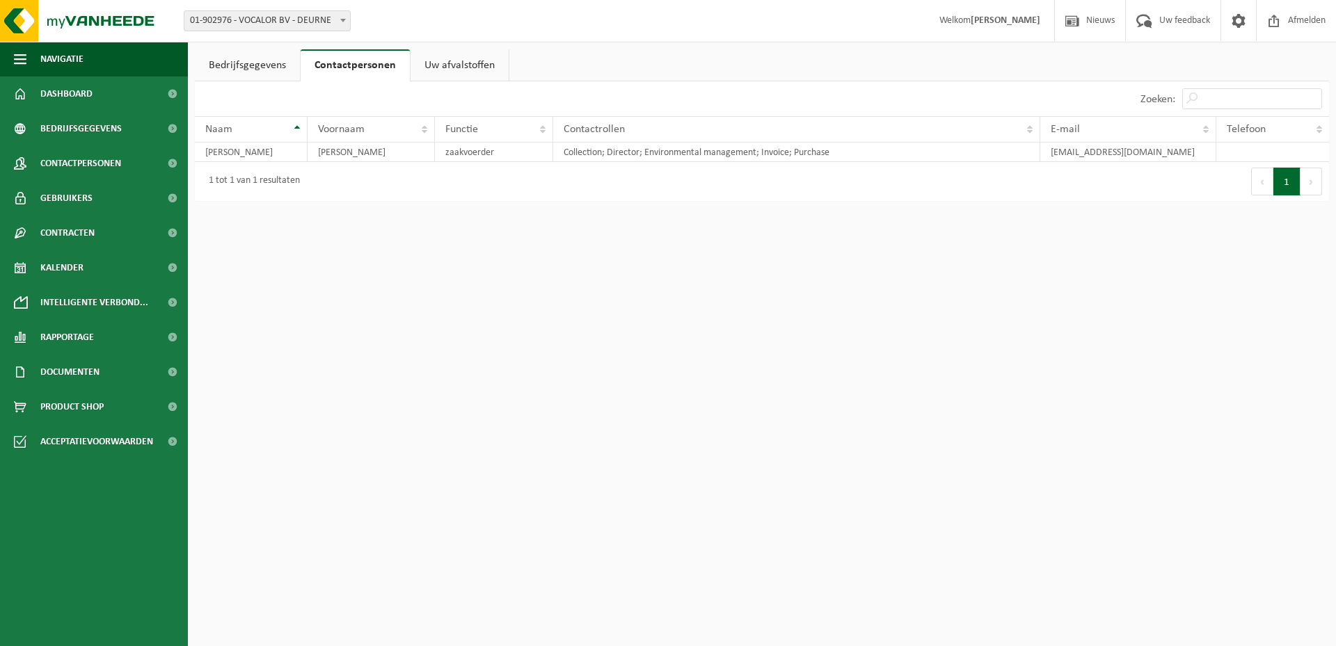
click at [451, 69] on link "Uw afvalstoffen" at bounding box center [459, 65] width 98 height 32
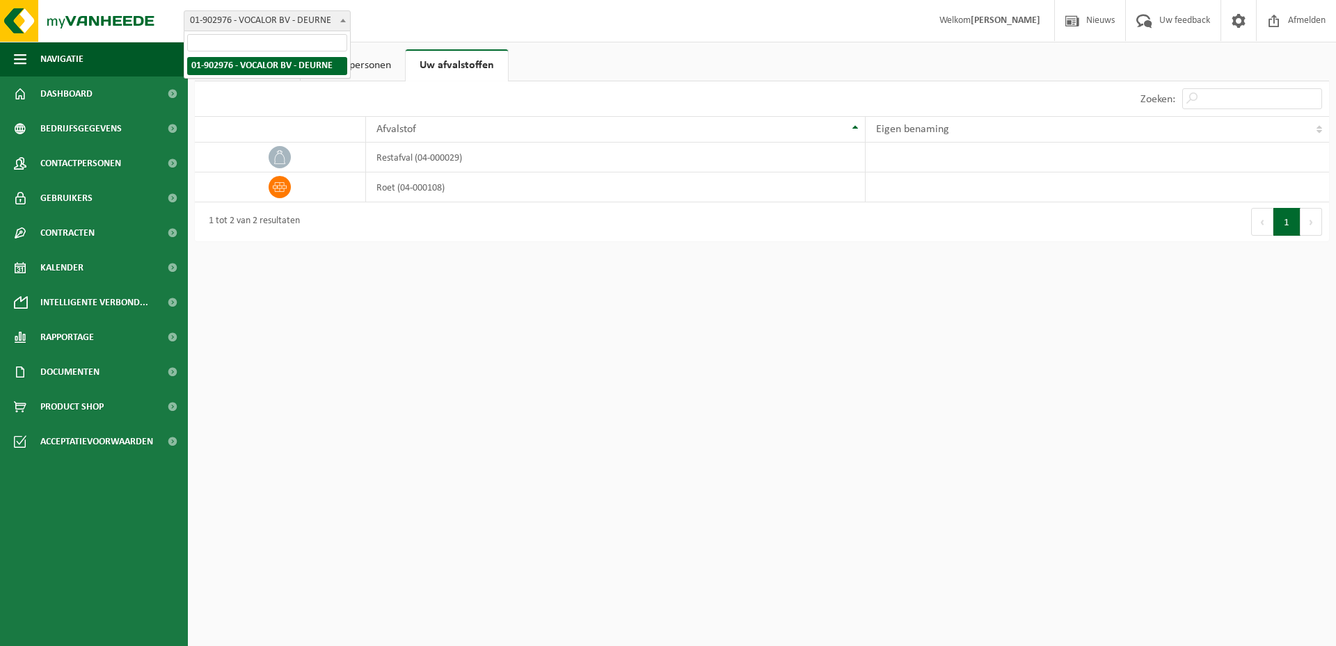
click at [266, 26] on span "01-902976 - VOCALOR BV - DEURNE" at bounding box center [267, 20] width 166 height 19
click at [255, 70] on link "Bedrijfsgegevens" at bounding box center [247, 65] width 105 height 32
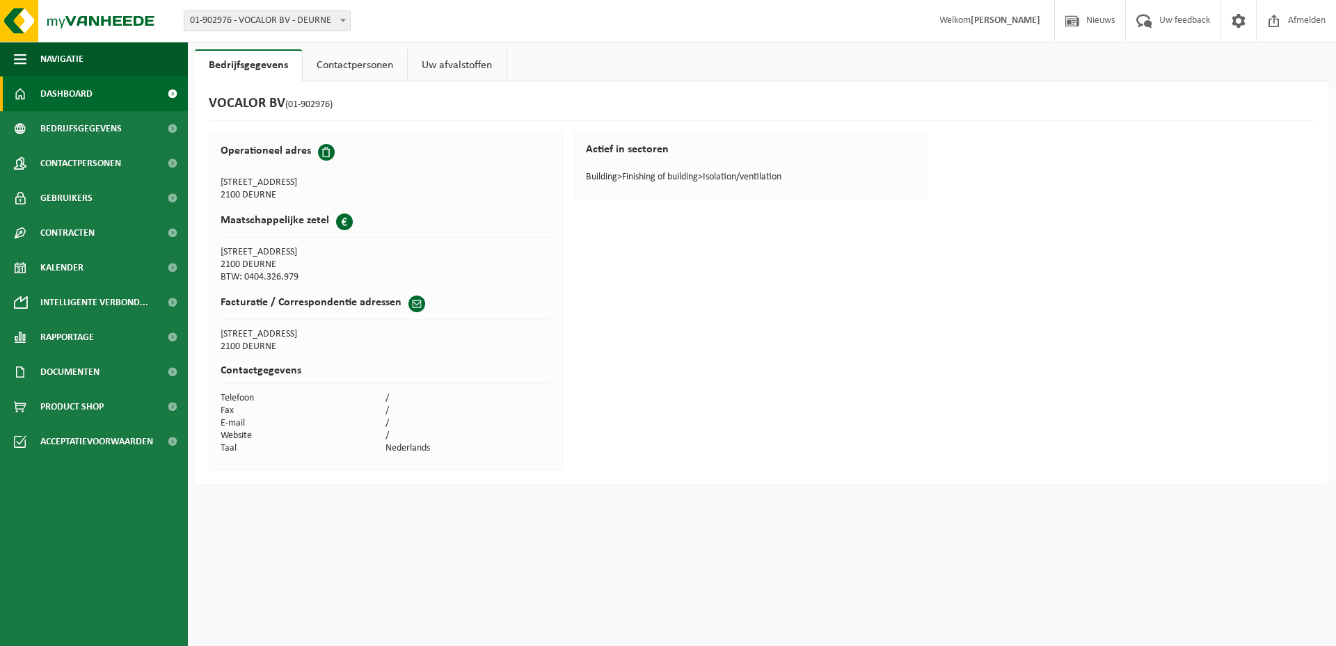
click at [83, 97] on span "Dashboard" at bounding box center [66, 94] width 52 height 35
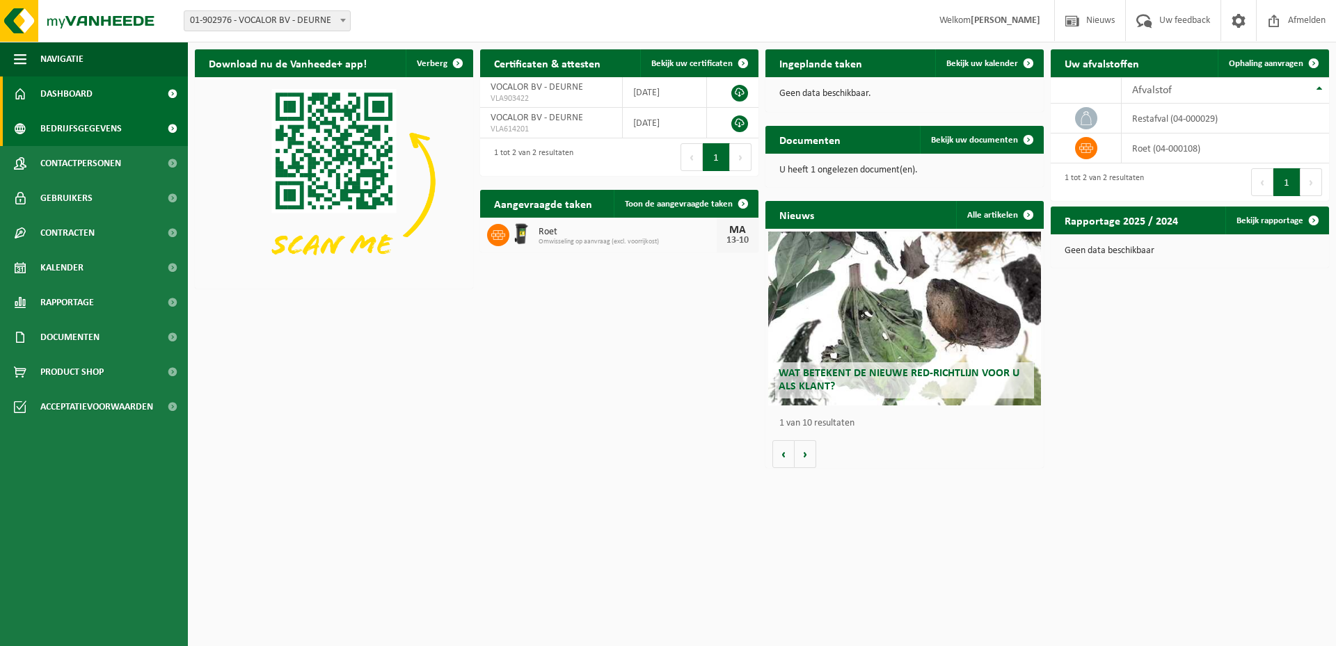
click at [83, 132] on span "Bedrijfsgegevens" at bounding box center [80, 128] width 81 height 35
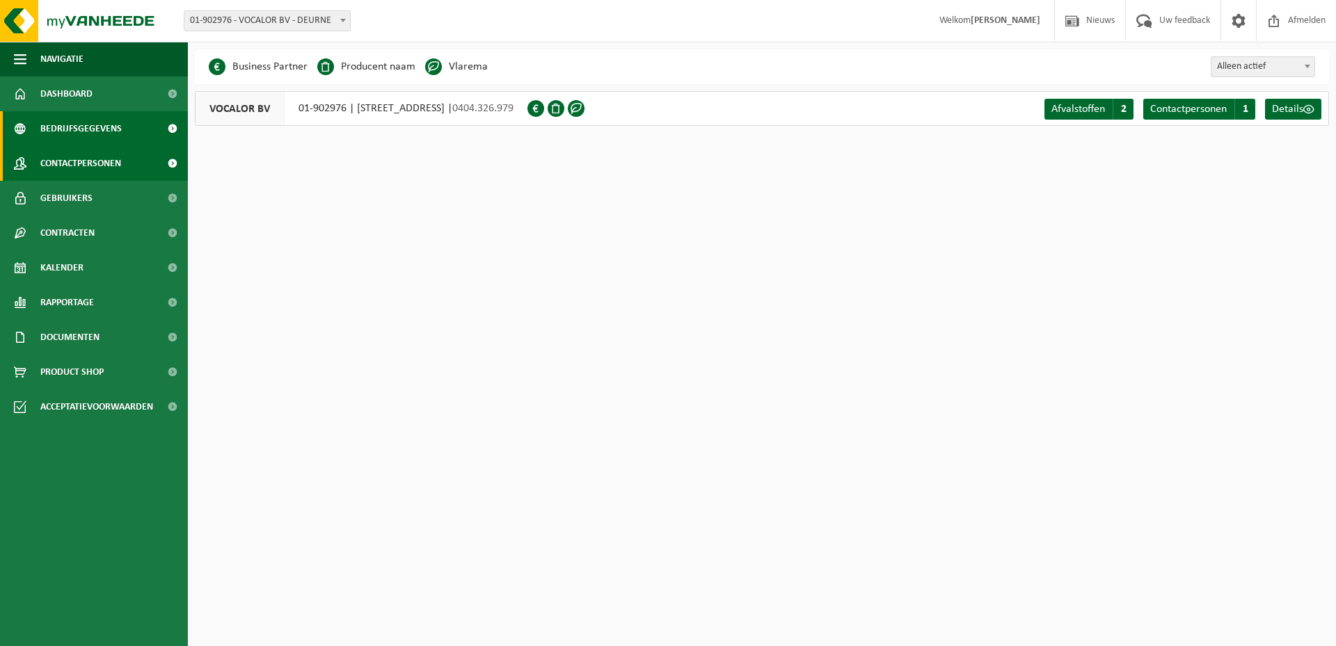
click at [72, 162] on span "Contactpersonen" at bounding box center [80, 163] width 81 height 35
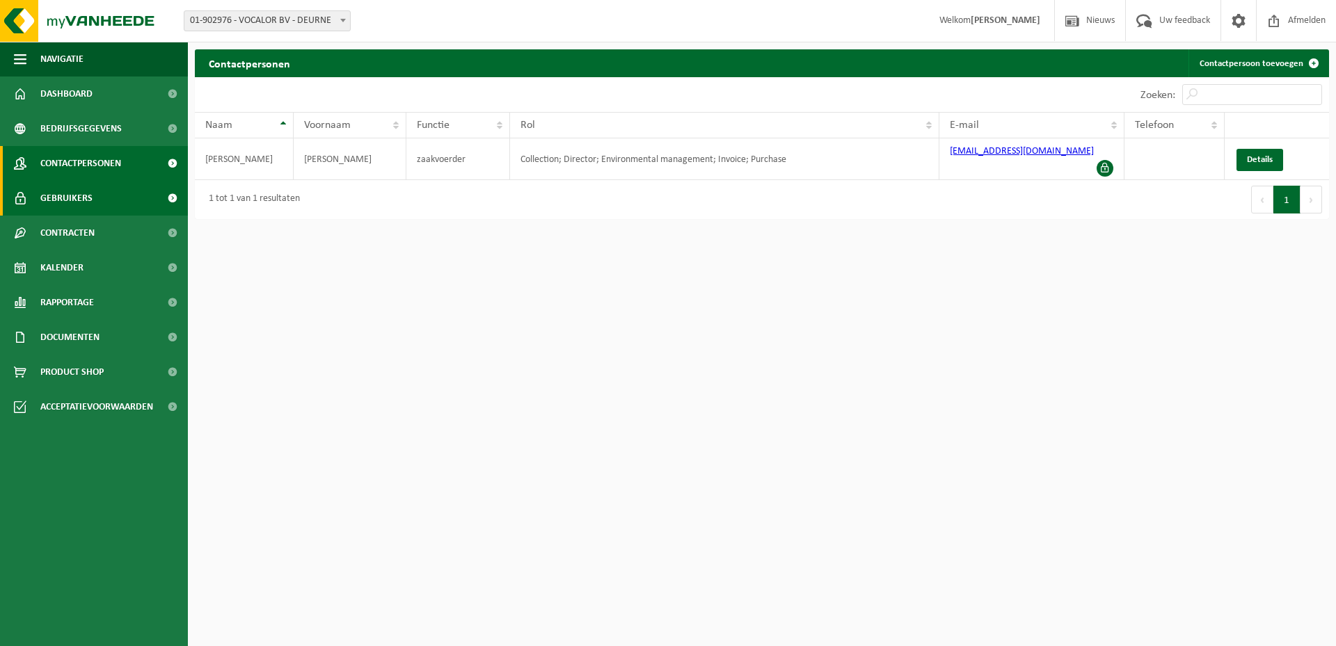
click at [62, 191] on span "Gebruikers" at bounding box center [66, 198] width 52 height 35
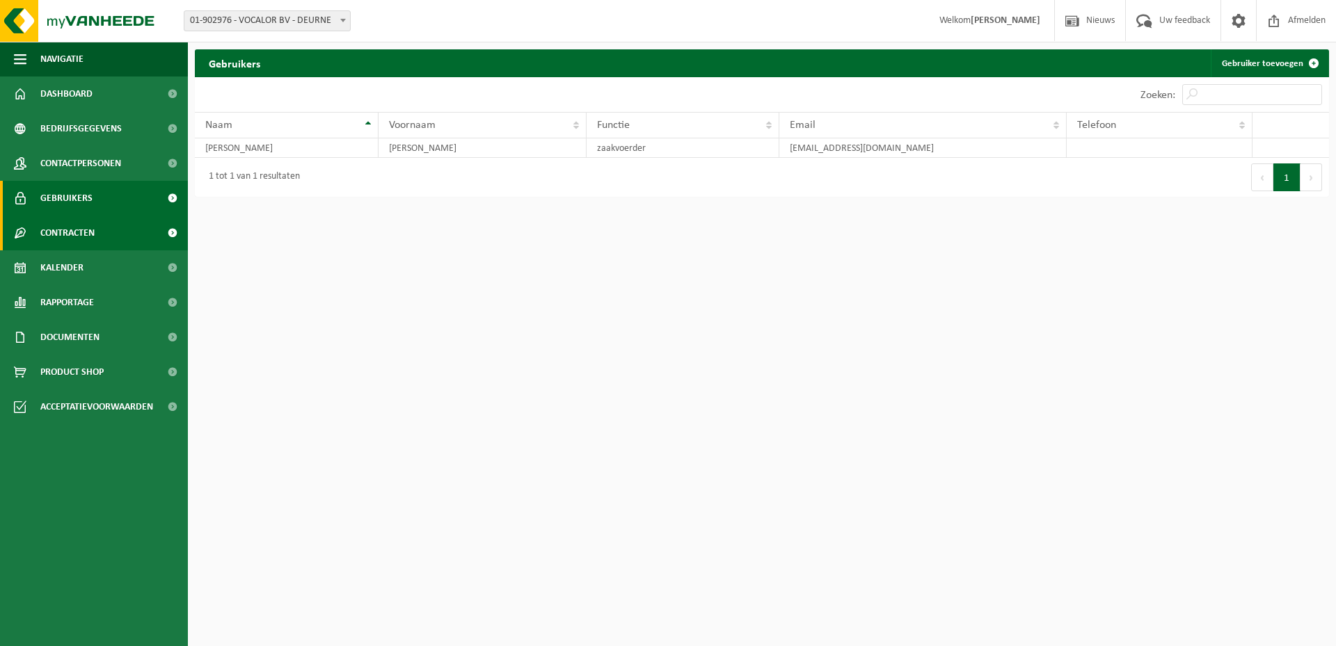
click at [53, 237] on span "Contracten" at bounding box center [67, 233] width 54 height 35
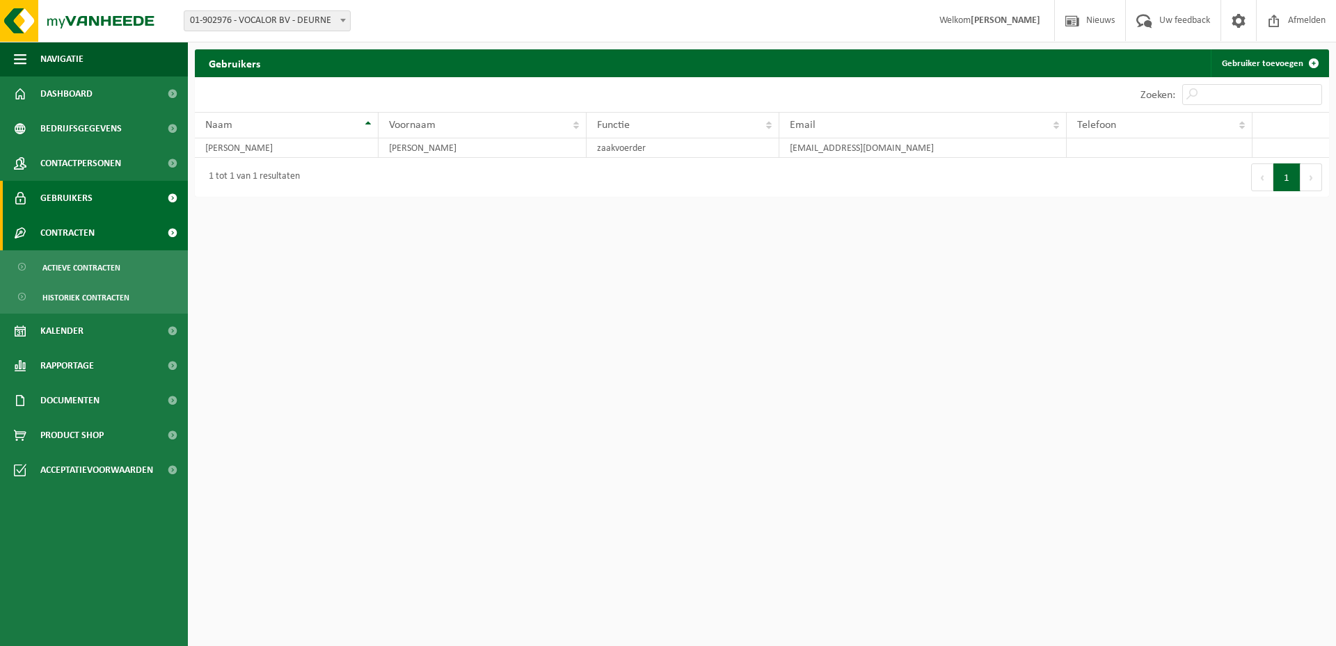
click at [53, 238] on span "Contracten" at bounding box center [67, 233] width 54 height 35
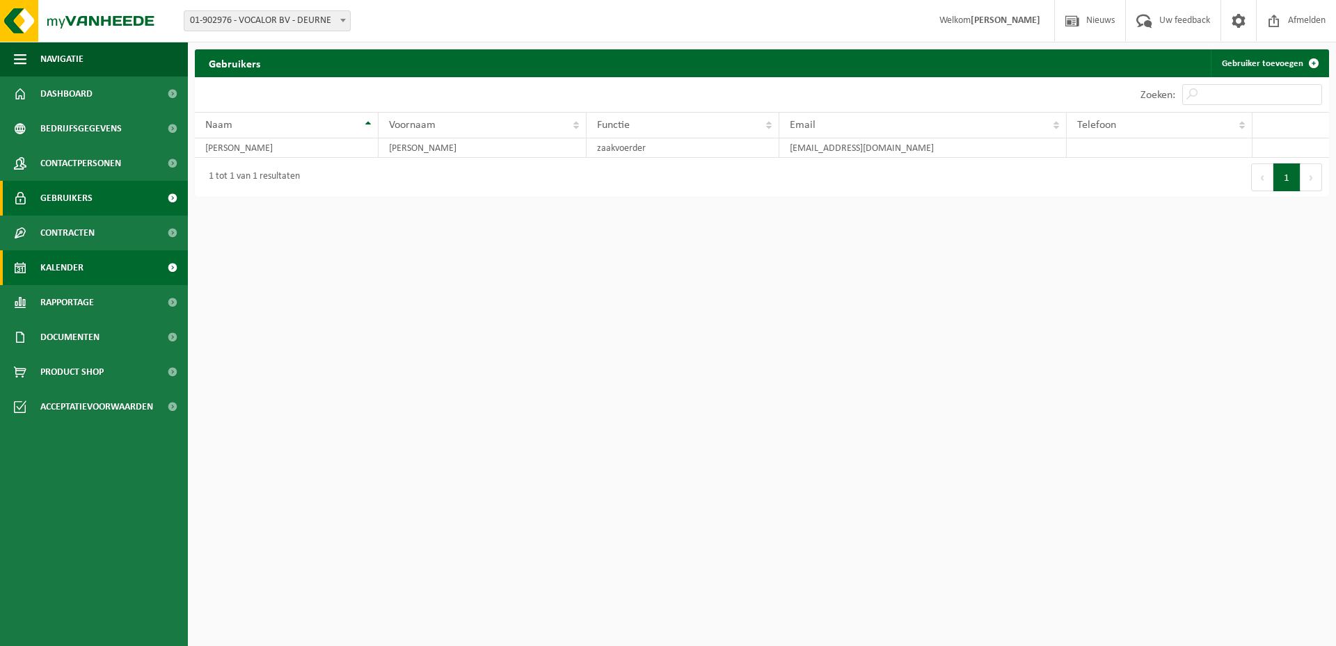
click at [51, 265] on span "Kalender" at bounding box center [61, 267] width 43 height 35
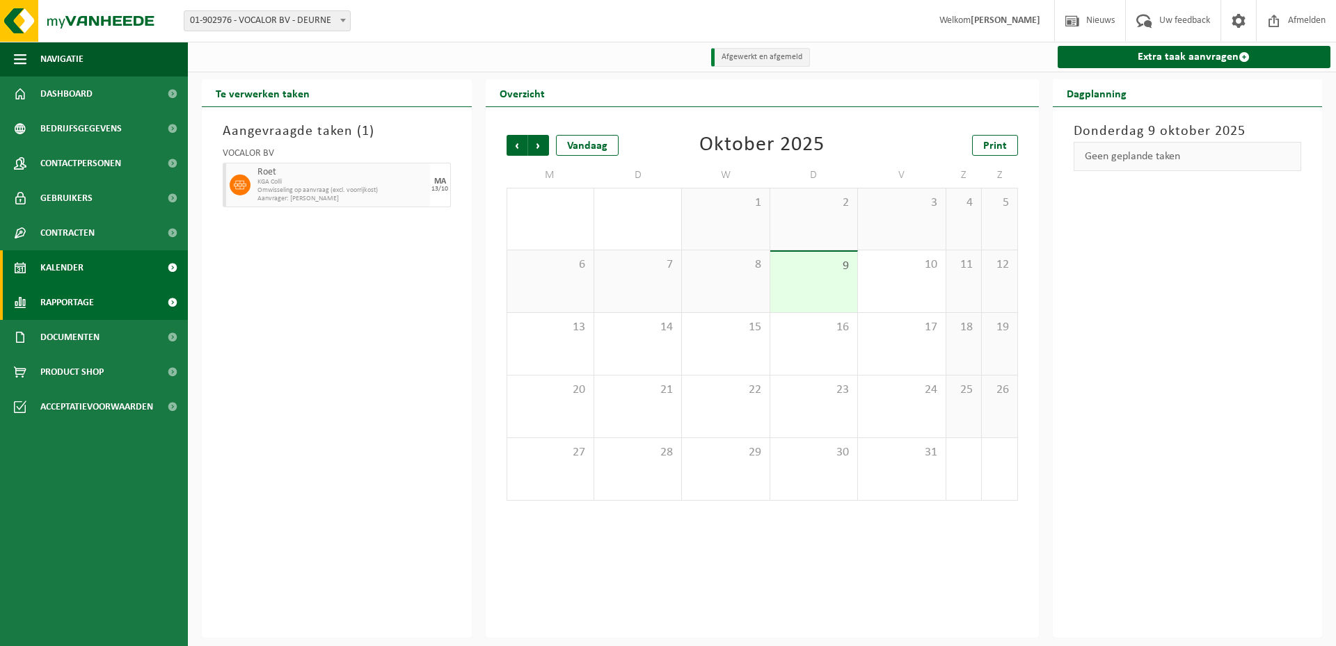
click at [57, 296] on span "Rapportage" at bounding box center [67, 302] width 54 height 35
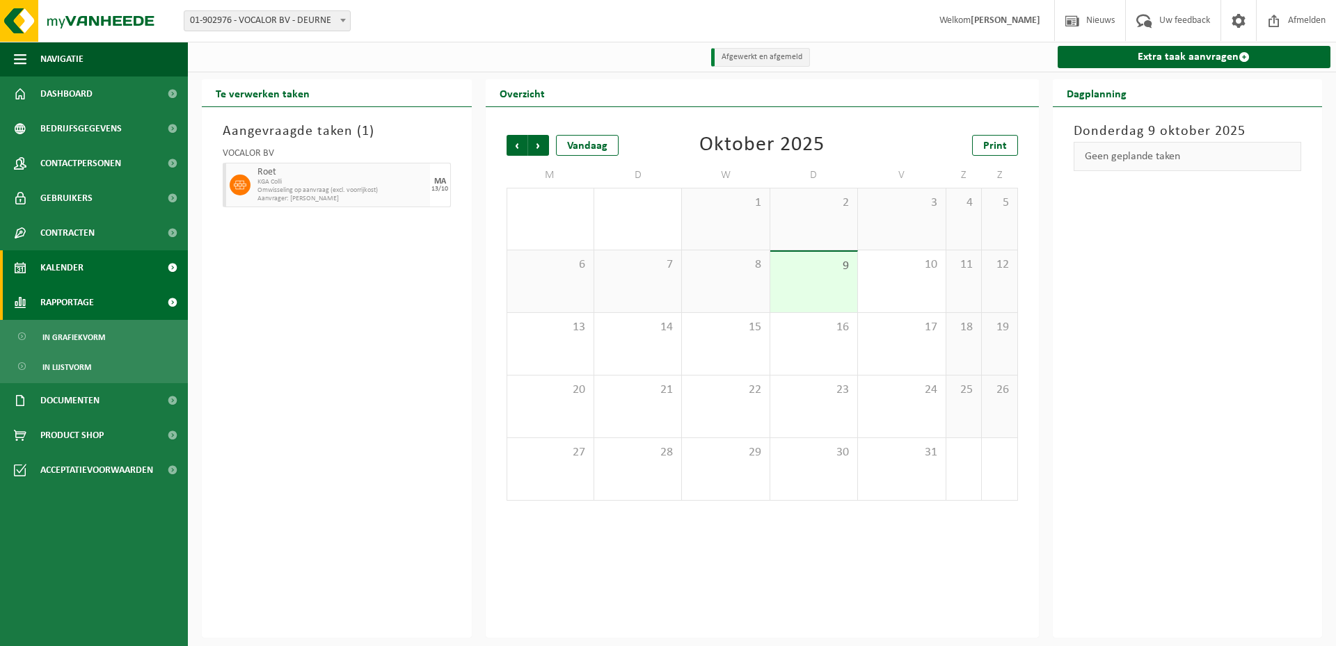
click at [51, 305] on span "Rapportage" at bounding box center [67, 302] width 54 height 35
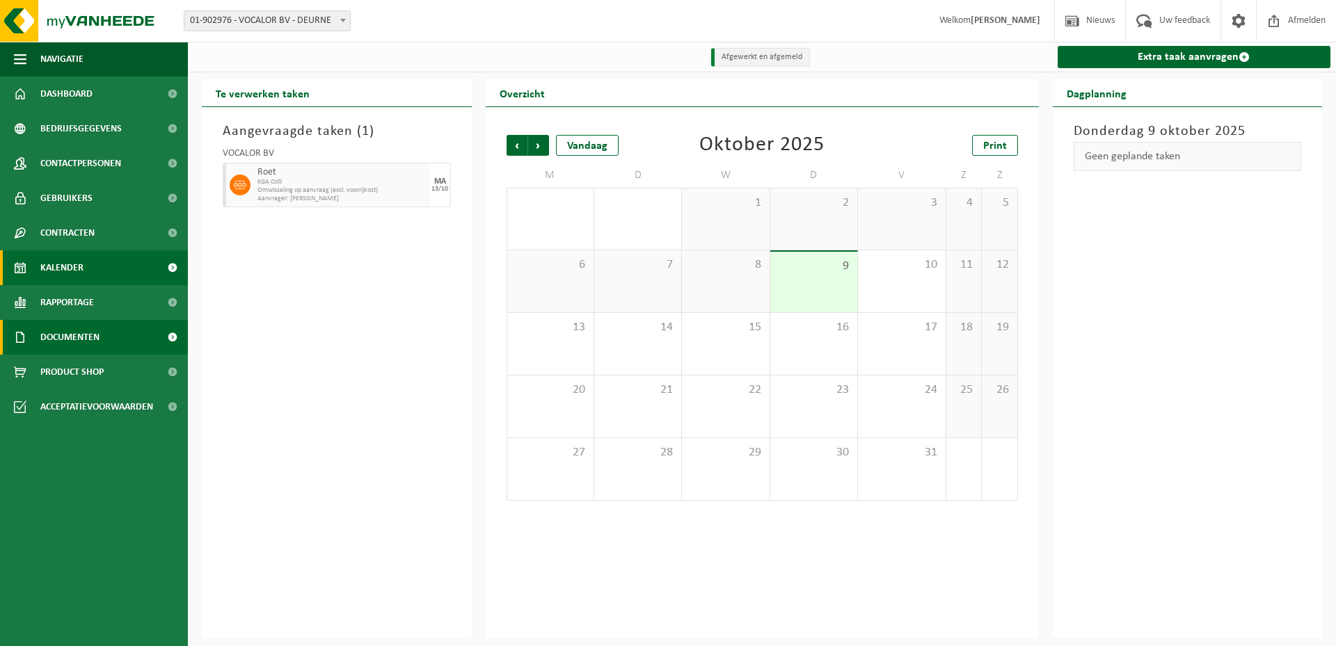
click at [48, 328] on span "Documenten" at bounding box center [69, 337] width 59 height 35
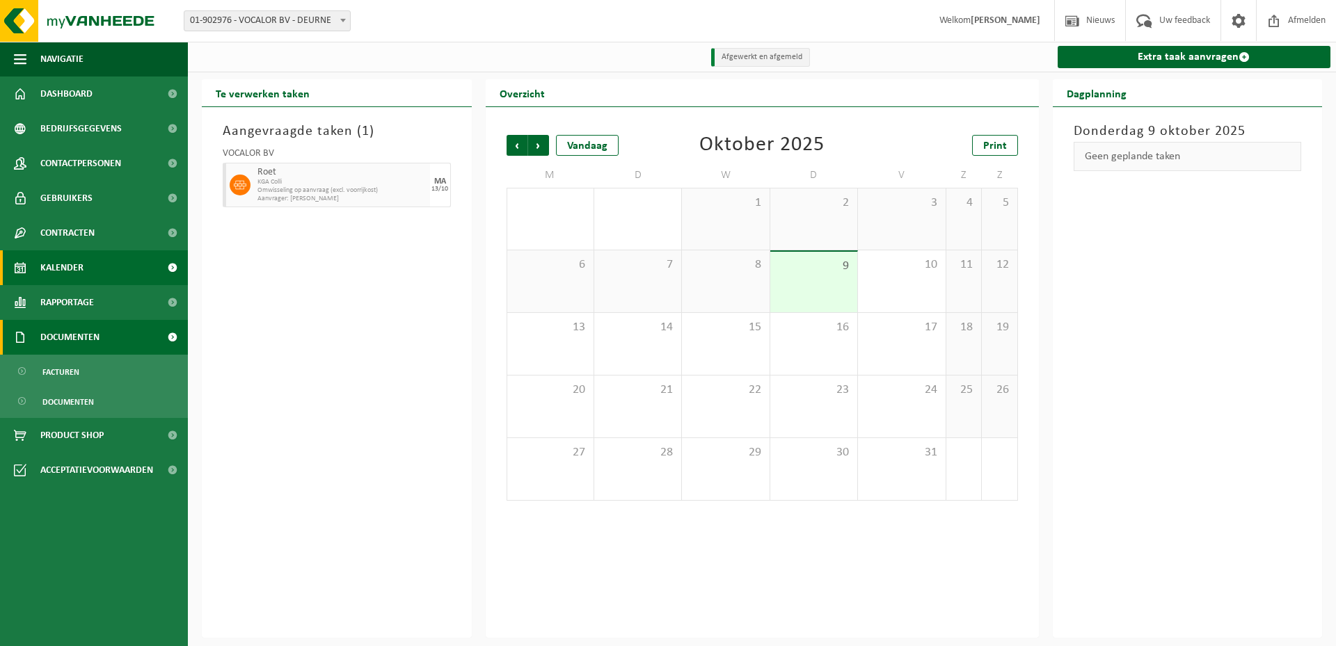
click at [48, 328] on span "Documenten" at bounding box center [69, 337] width 59 height 35
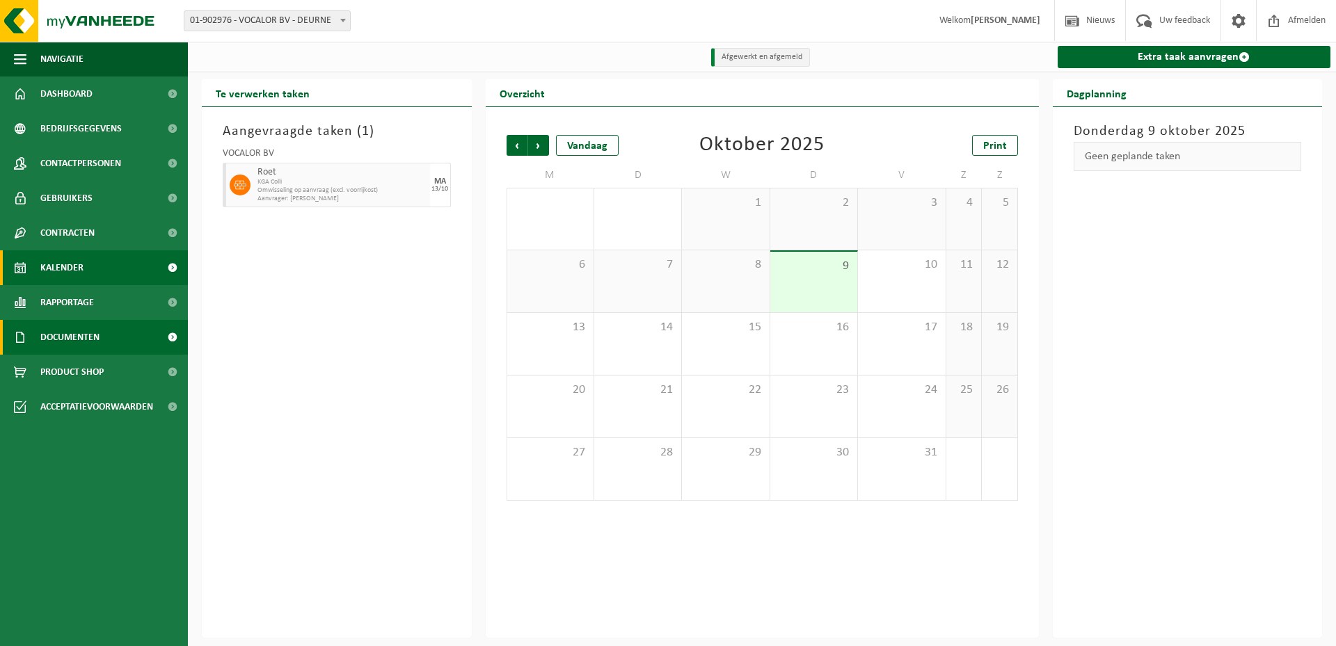
click at [48, 328] on span "Documenten" at bounding box center [69, 337] width 59 height 35
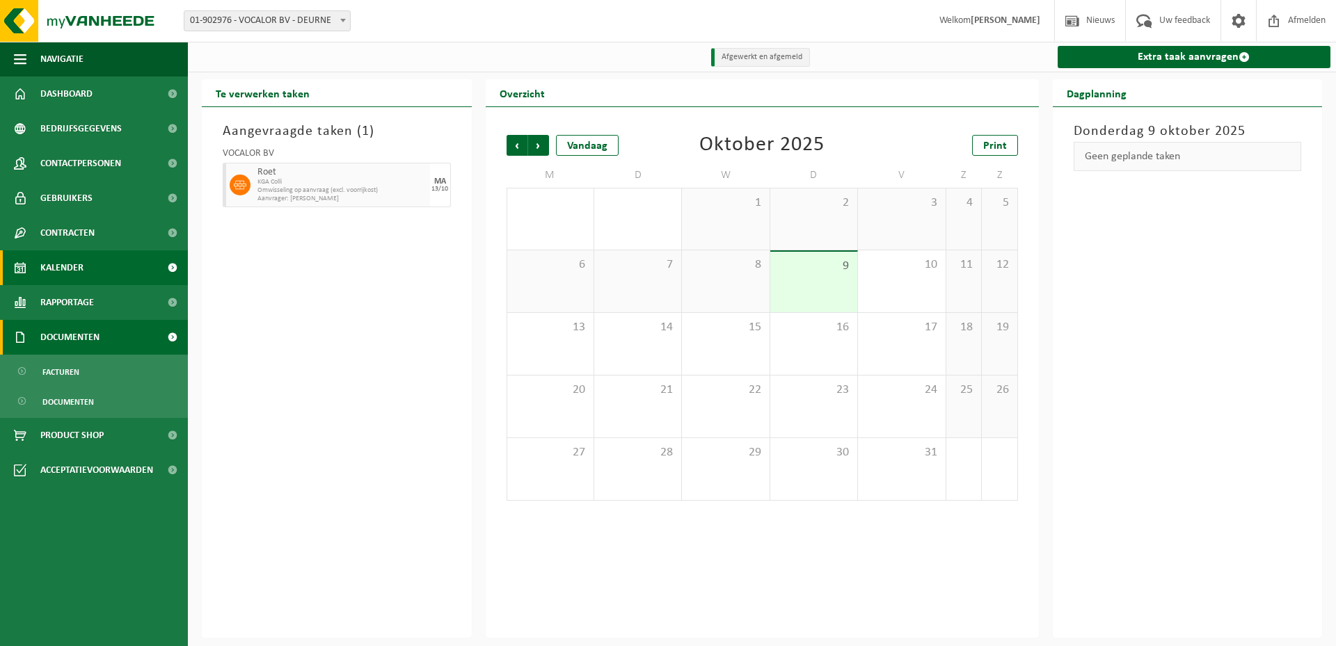
click at [48, 328] on span "Documenten" at bounding box center [69, 337] width 59 height 35
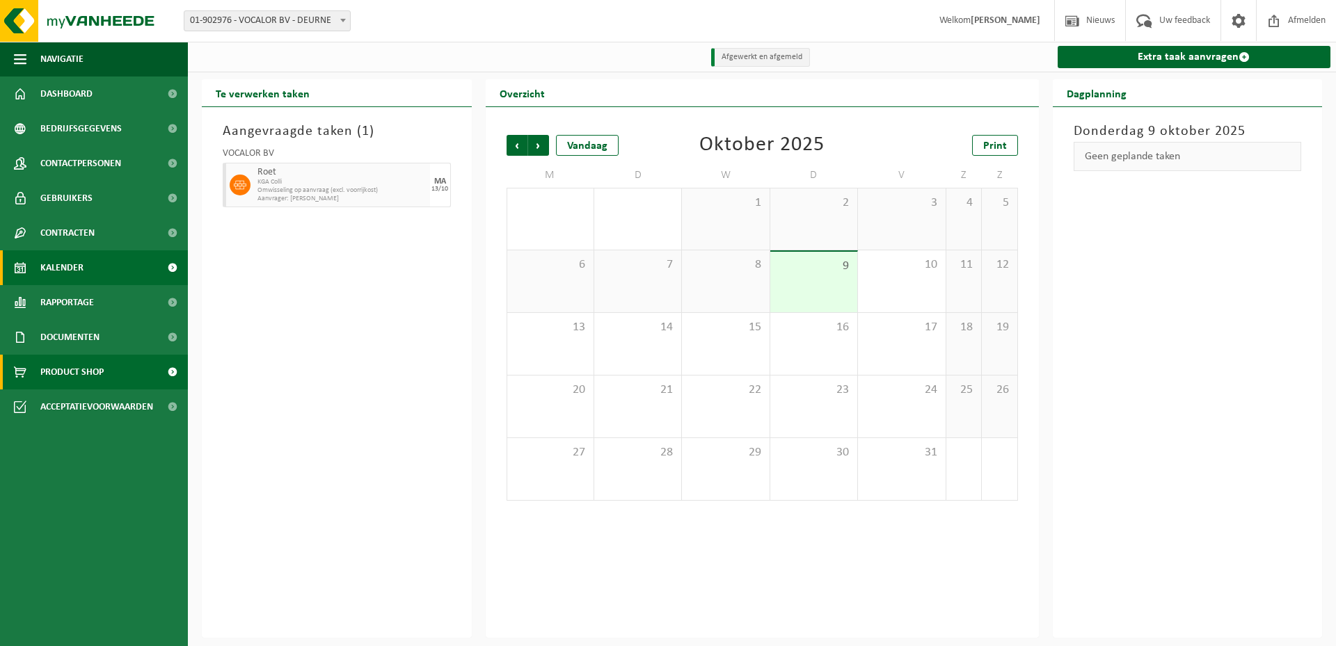
click at [61, 366] on span "Product Shop" at bounding box center [71, 372] width 63 height 35
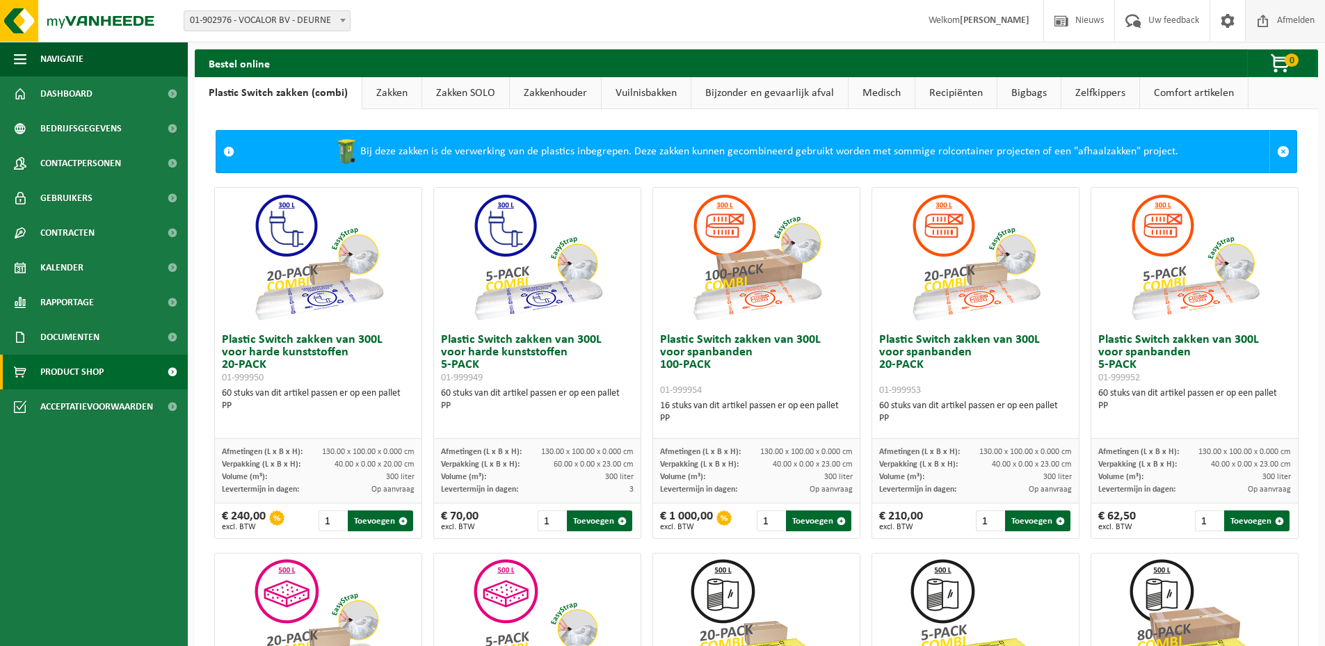
click at [1285, 15] on span "Afmelden" at bounding box center [1296, 20] width 45 height 41
